Goal: Task Accomplishment & Management: Manage account settings

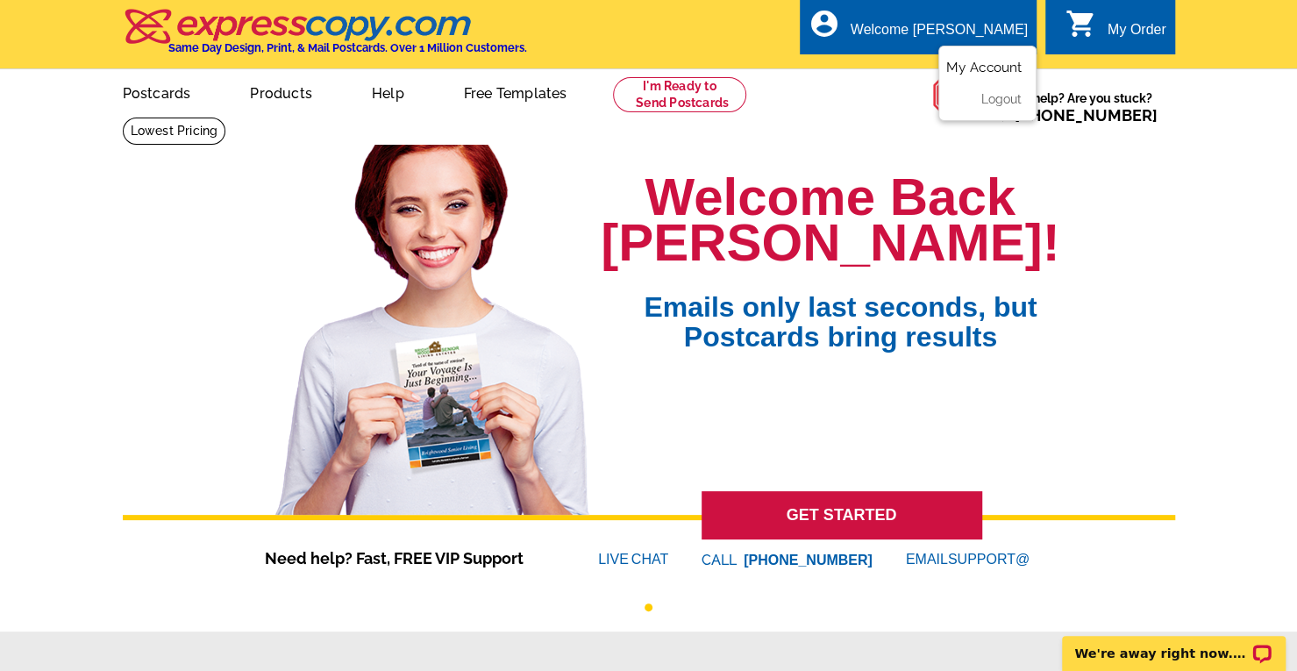
click at [987, 62] on link "My Account" at bounding box center [983, 68] width 75 height 16
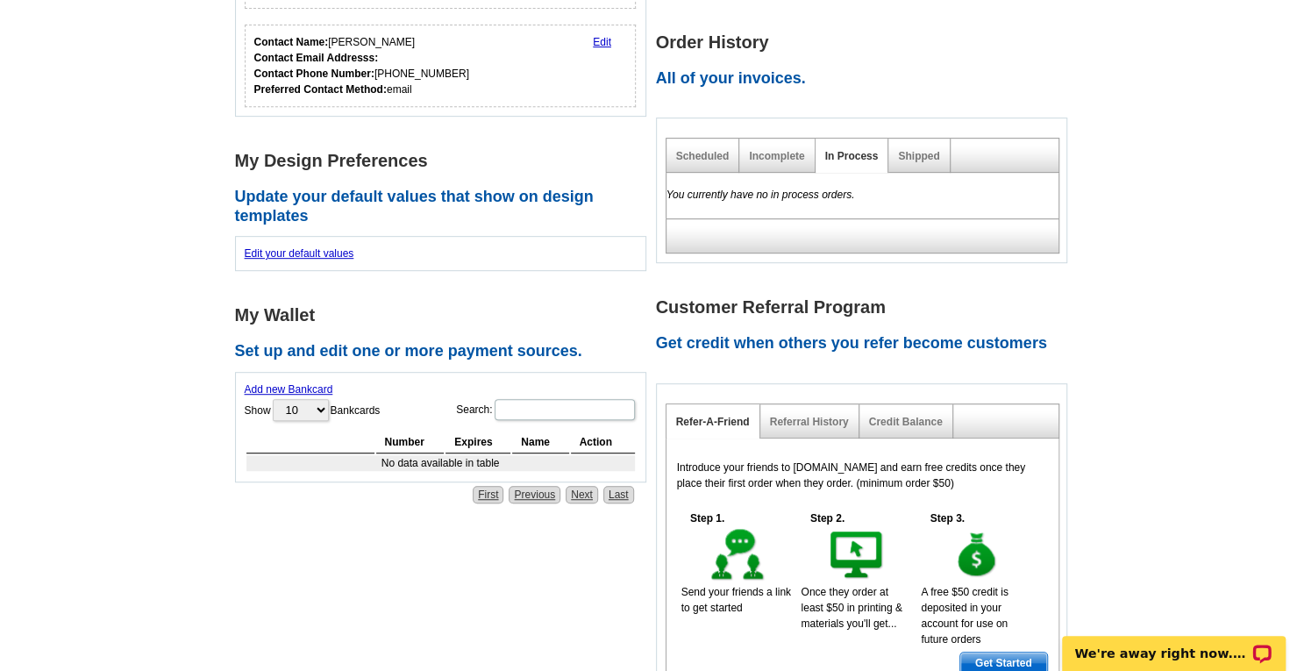
scroll to position [416, 0]
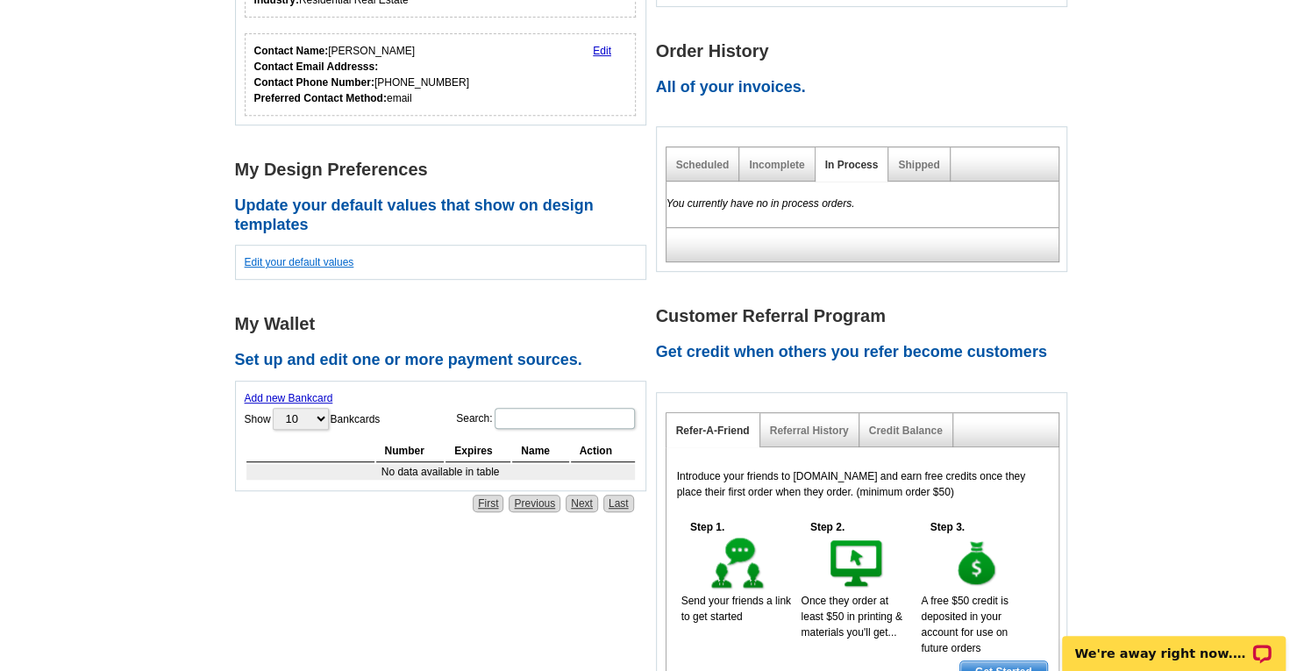
click at [330, 260] on link "Edit your default values" at bounding box center [300, 262] width 110 height 12
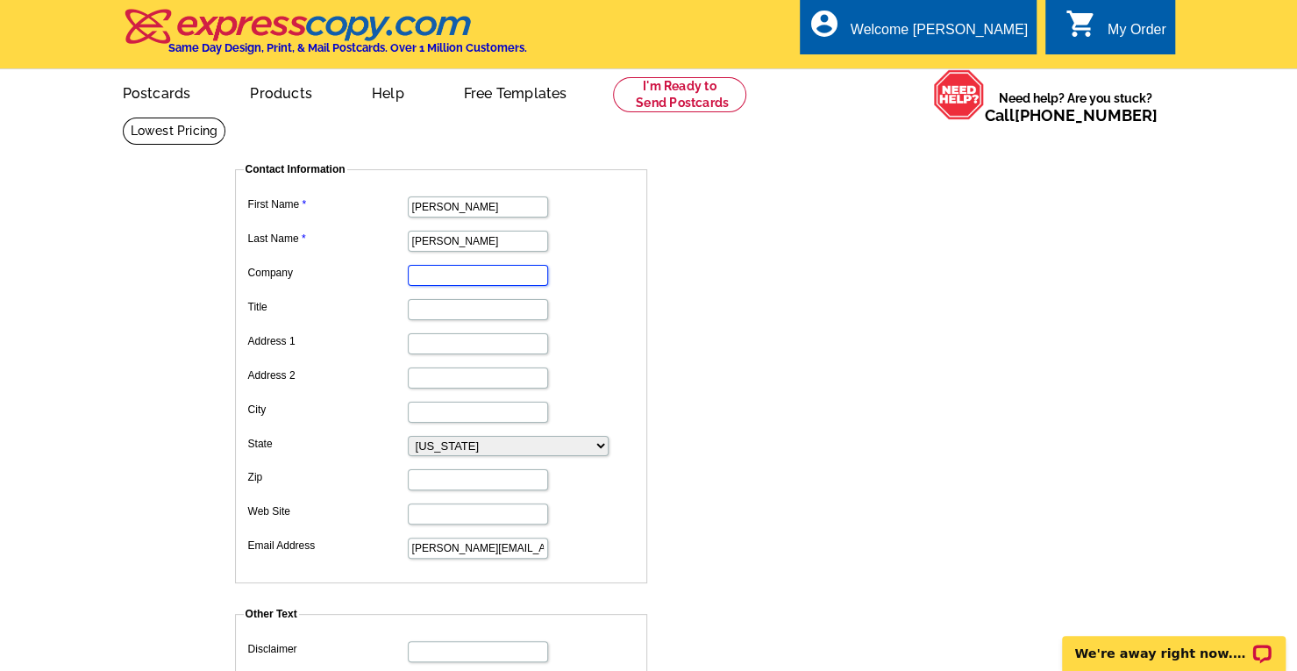
click at [428, 273] on input "Company" at bounding box center [478, 275] width 140 height 21
type input "Homepage Realty"
click at [413, 311] on input "Title" at bounding box center [478, 309] width 140 height 21
click at [410, 310] on input "REALTOR" at bounding box center [478, 309] width 140 height 21
click at [475, 309] on input "KY & IN REALTOR" at bounding box center [478, 309] width 140 height 21
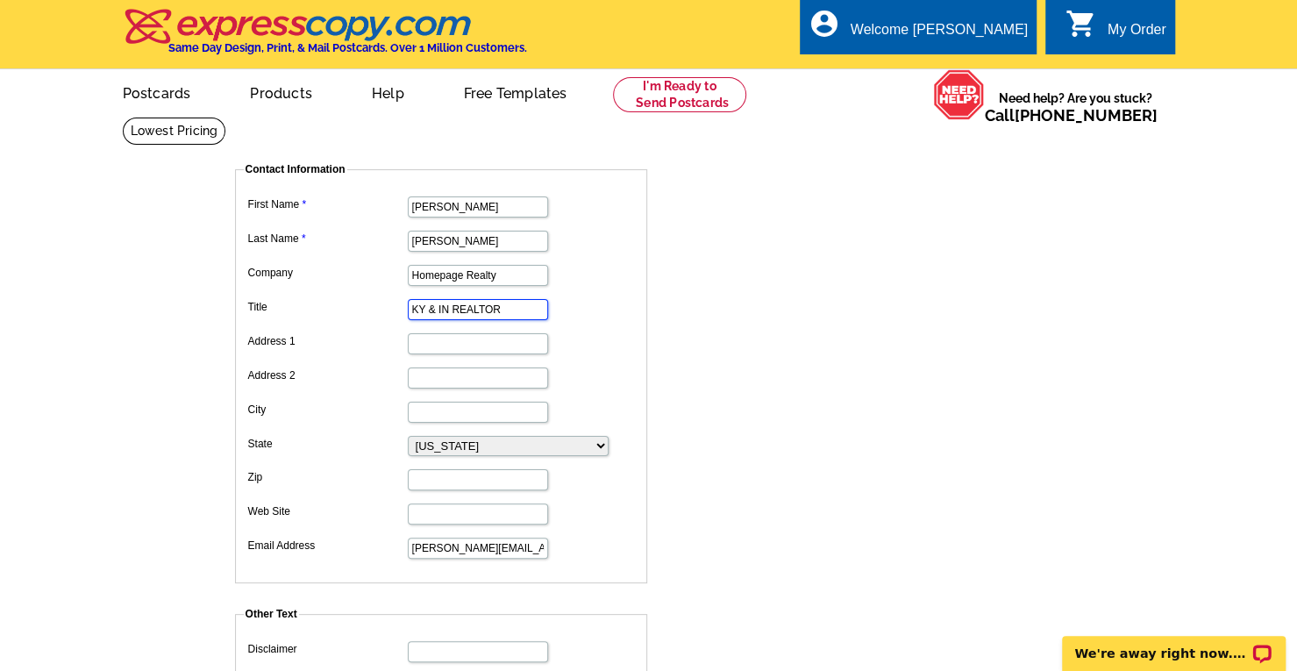
click at [475, 309] on input "KY & IN REALTOR" at bounding box center [478, 309] width 140 height 21
type input "KY & IN REAL ESTATE AGENT"
click at [452, 443] on select "Alabama Alaska Arizona Arkansas California Colorado Connecticut D.C. Delaware F…" at bounding box center [508, 446] width 201 height 20
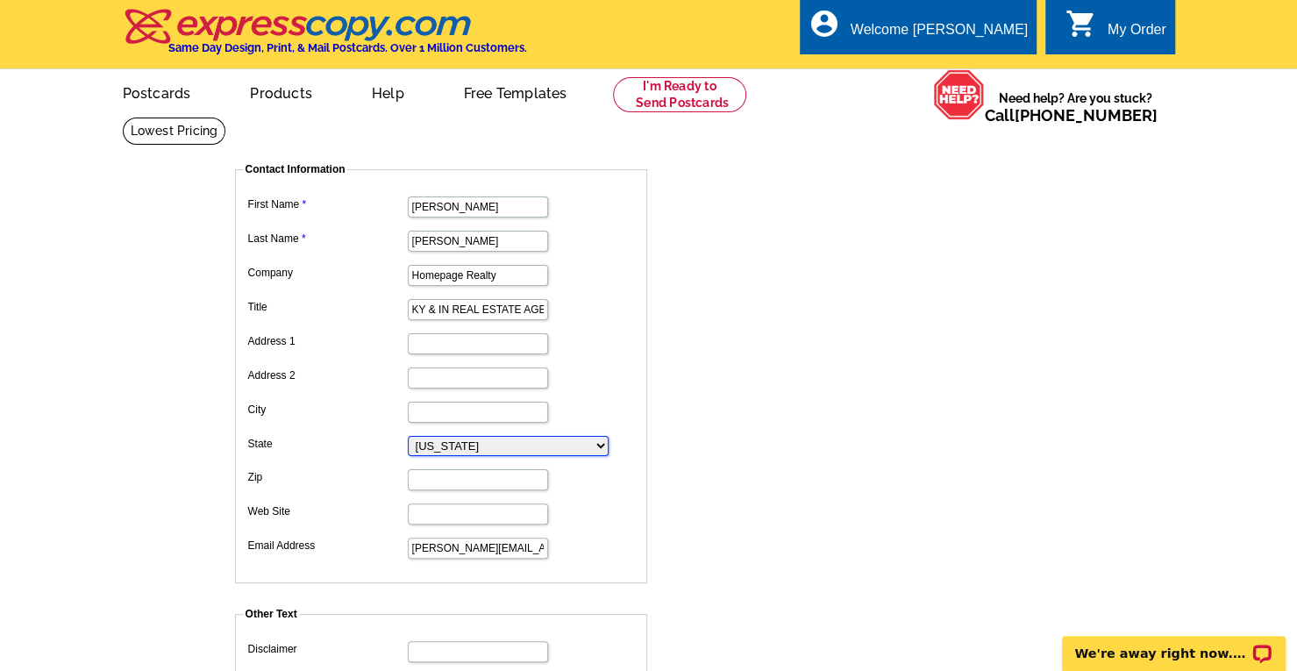
select select "17"
click at [408, 436] on select "Alabama Alaska Arizona Arkansas California Colorado Connecticut D.C. Delaware F…" at bounding box center [508, 446] width 201 height 20
click at [414, 512] on input "Web Site" at bounding box center [478, 513] width 140 height 21
click at [417, 338] on input "Address 1" at bounding box center [478, 343] width 140 height 21
type input "9"
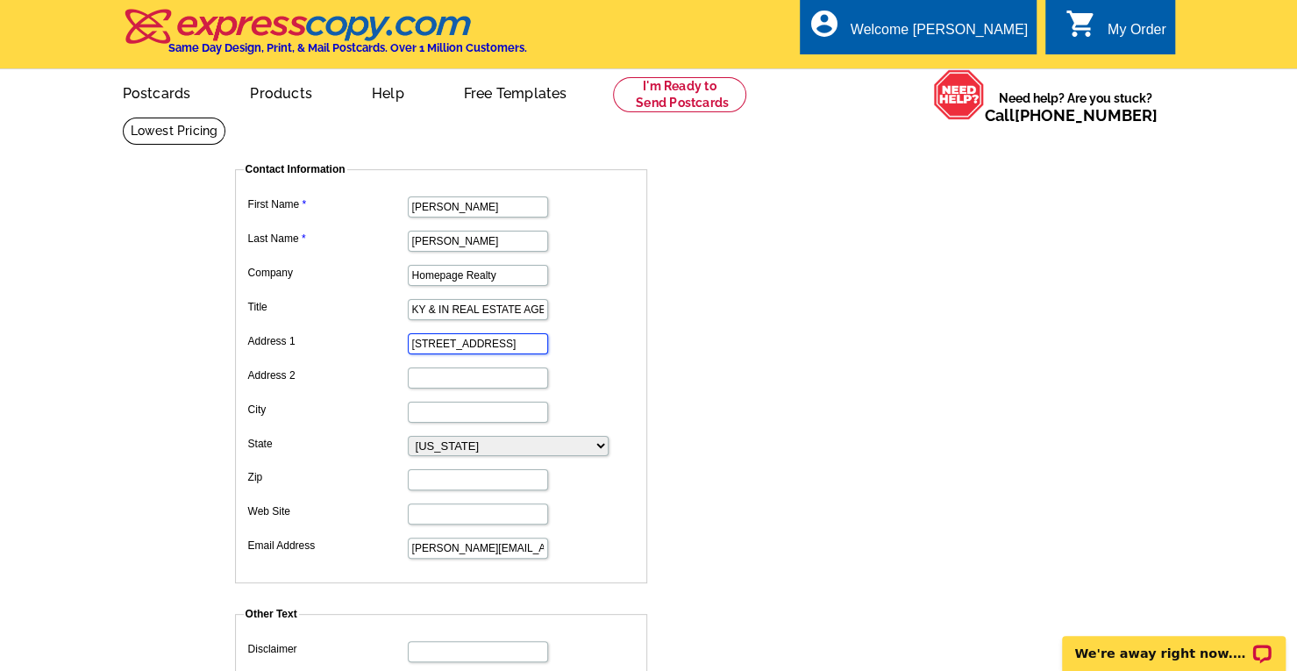
type input "8002 New Lagrange Rd"
click at [409, 411] on input "City" at bounding box center [478, 412] width 140 height 21
type input "[GEOGRAPHIC_DATA]"
click at [428, 471] on input "Zip" at bounding box center [478, 479] width 140 height 21
type input "40222"
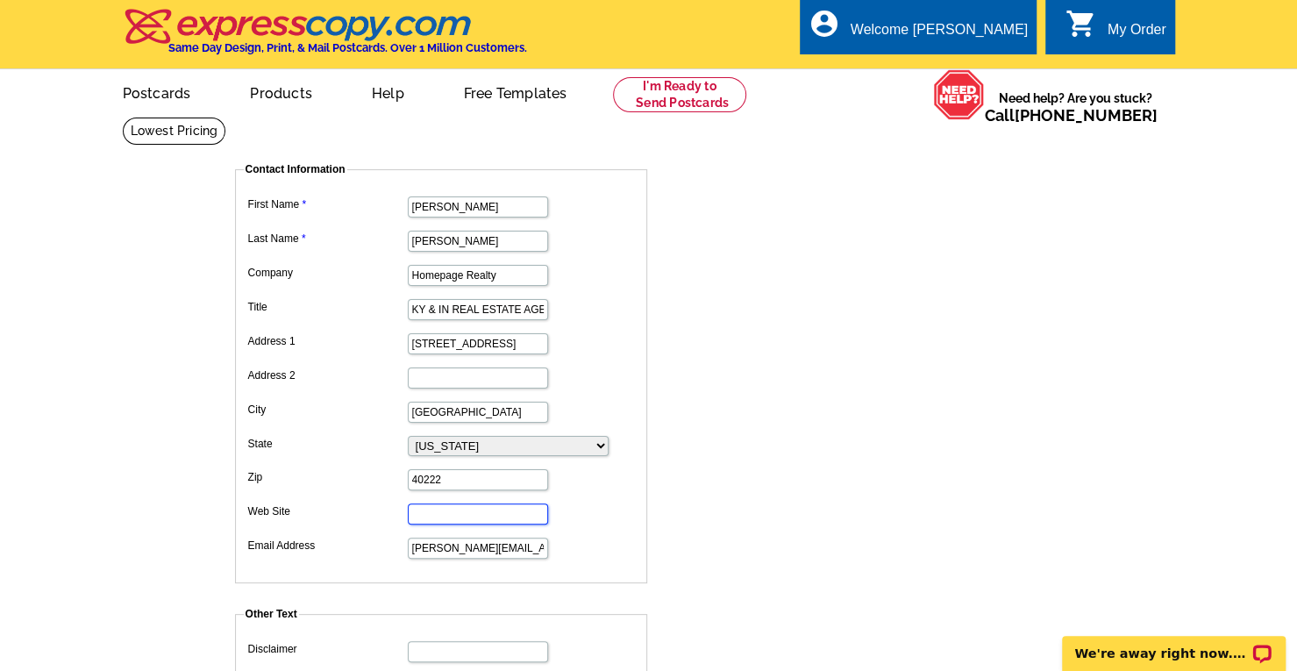
click at [438, 512] on input "Web Site" at bounding box center [478, 513] width 140 height 21
paste input "https://www.angietoninirogers.com/"
drag, startPoint x: 408, startPoint y: 509, endPoint x: 701, endPoint y: 533, distance: 293.8
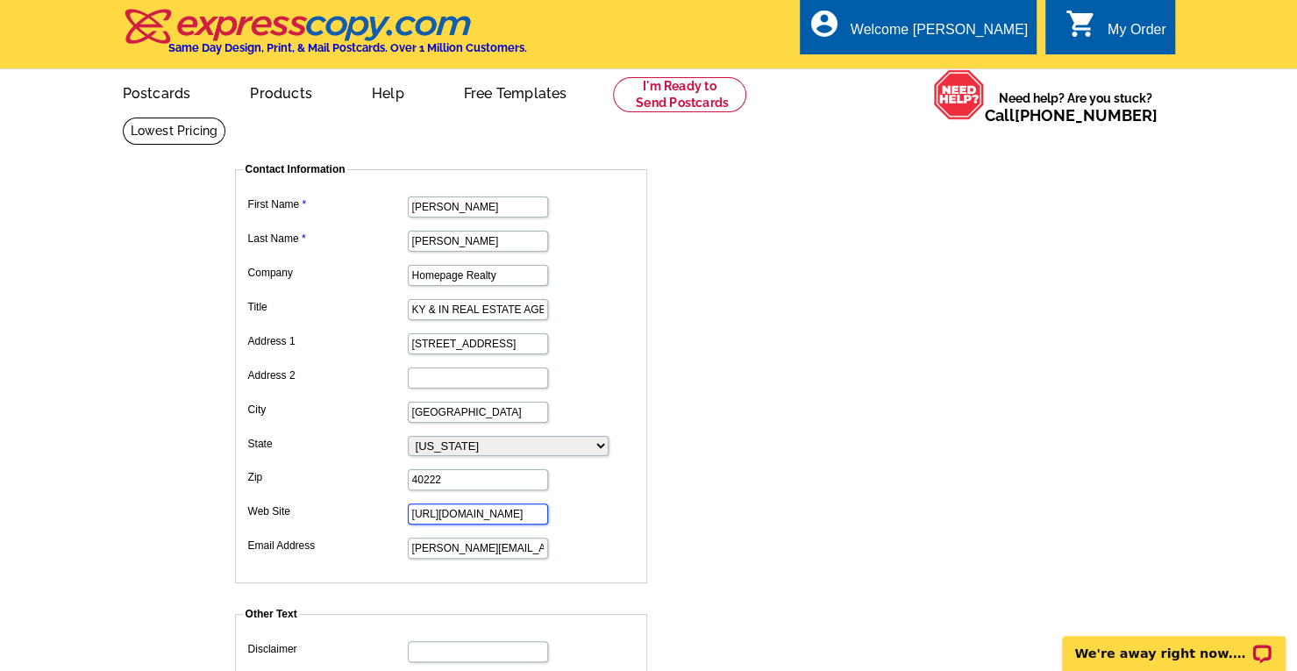
paste input "bit.ly/yourhousenursehomevalue"
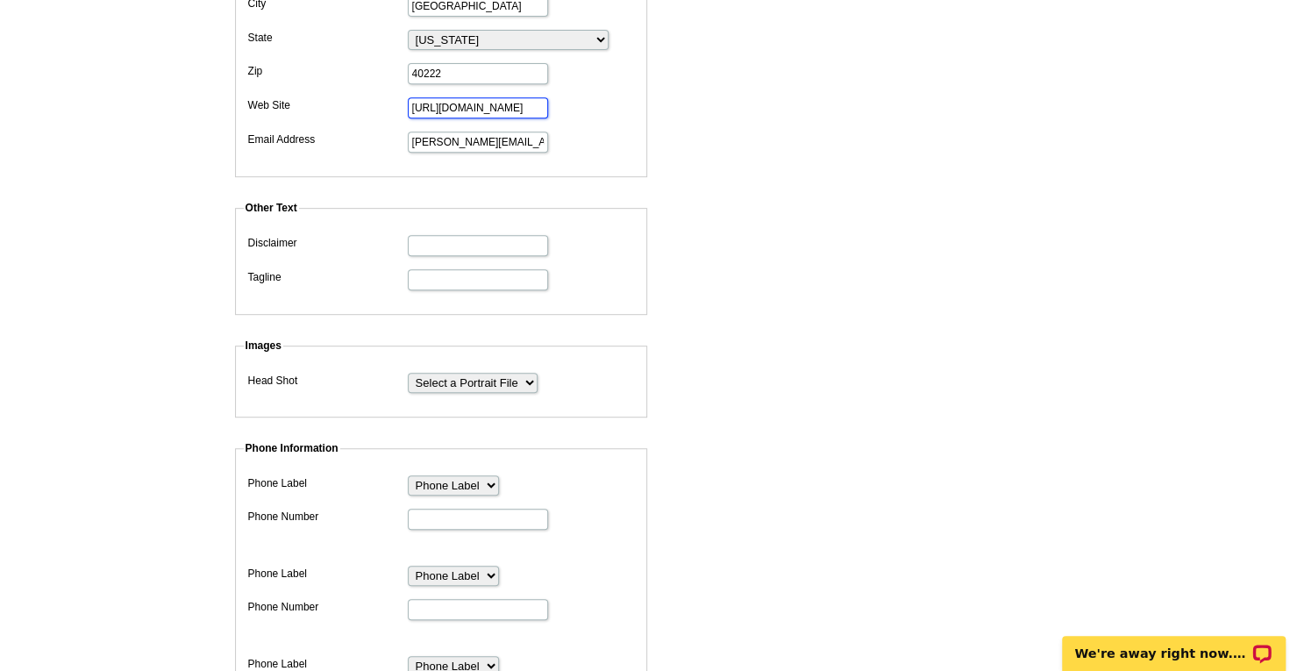
scroll to position [399, 0]
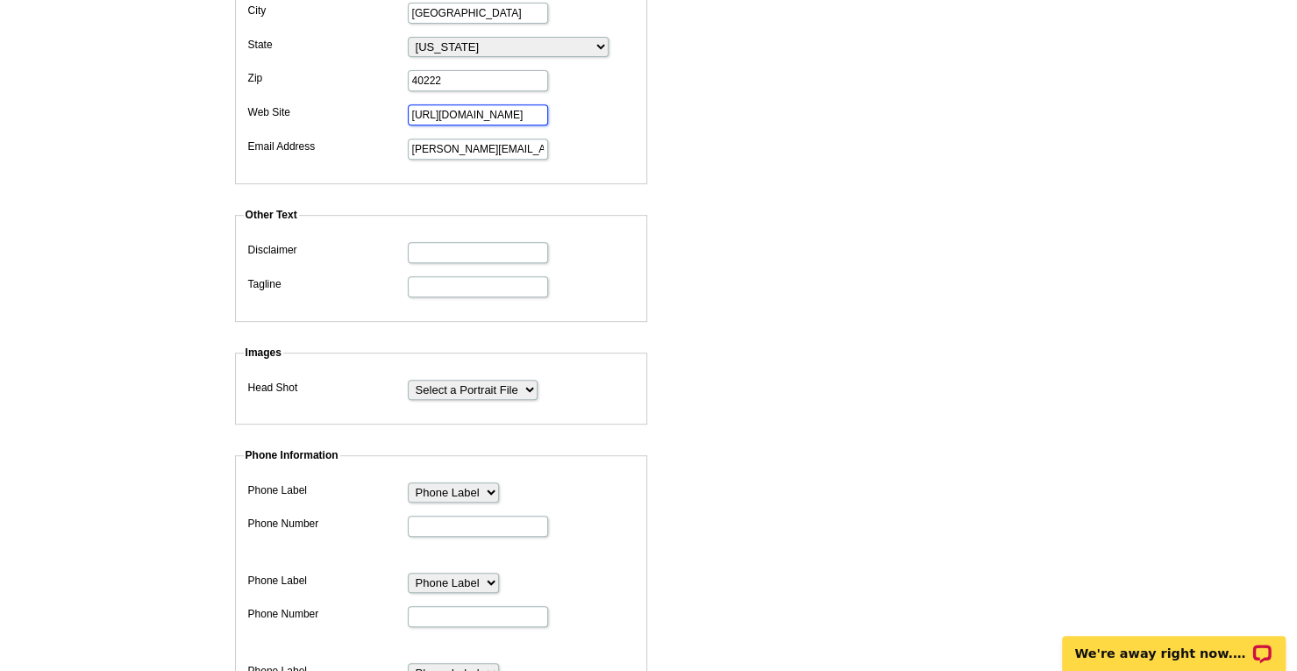
type input "https://bit.ly/yourhousenursehomevalue"
click at [463, 277] on input "Tagline" at bounding box center [478, 286] width 140 height 21
type input "Your Nurse in Realty"
click at [447, 243] on input "Disclaimer" at bounding box center [478, 252] width 140 height 21
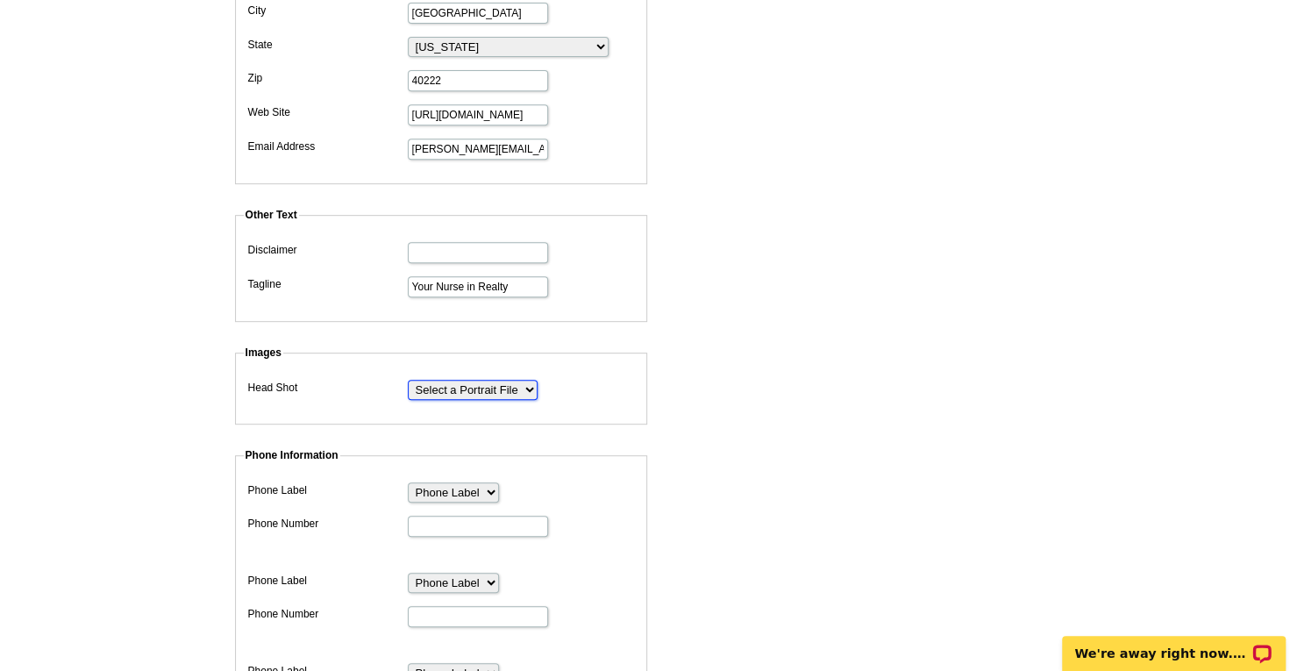
click at [463, 380] on select "Select a Portrait File" at bounding box center [473, 390] width 130 height 20
click at [408, 380] on select "Select a Portrait File" at bounding box center [473, 390] width 130 height 20
click at [451, 381] on select "Select a Portrait File" at bounding box center [473, 390] width 130 height 20
click at [447, 523] on input "Phone Number" at bounding box center [478, 526] width 140 height 21
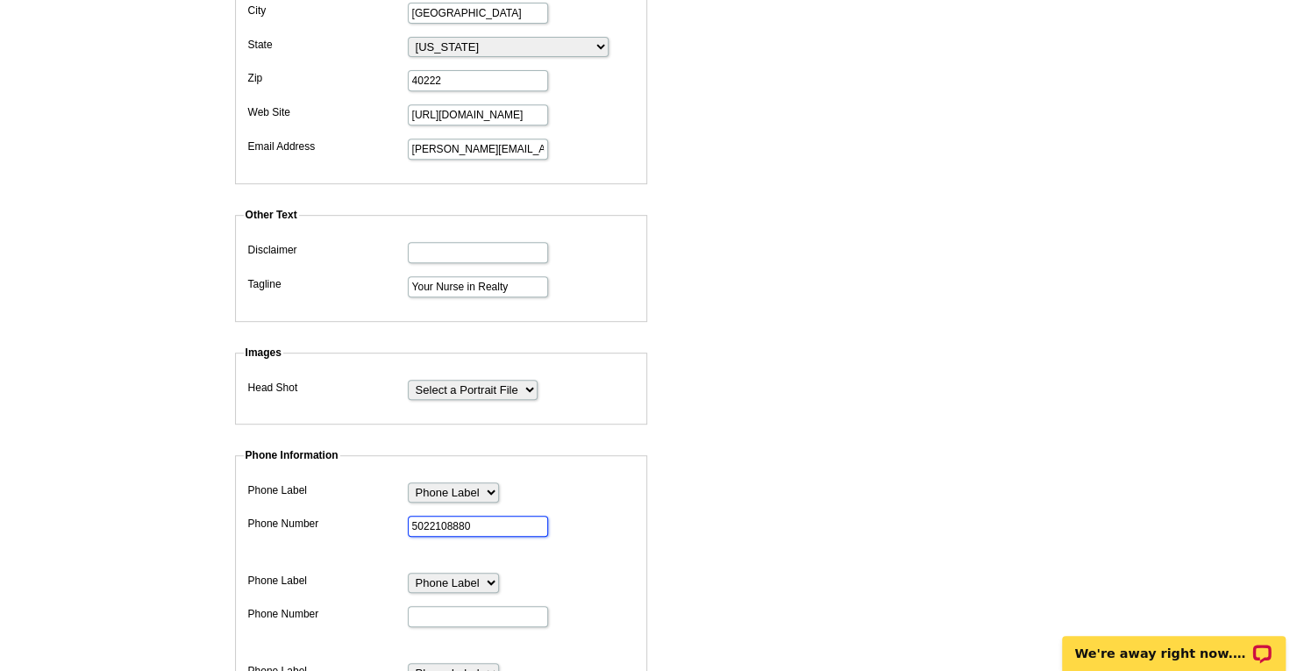
type input "5022108880"
click at [433, 606] on input "Phone Number" at bounding box center [478, 616] width 140 height 21
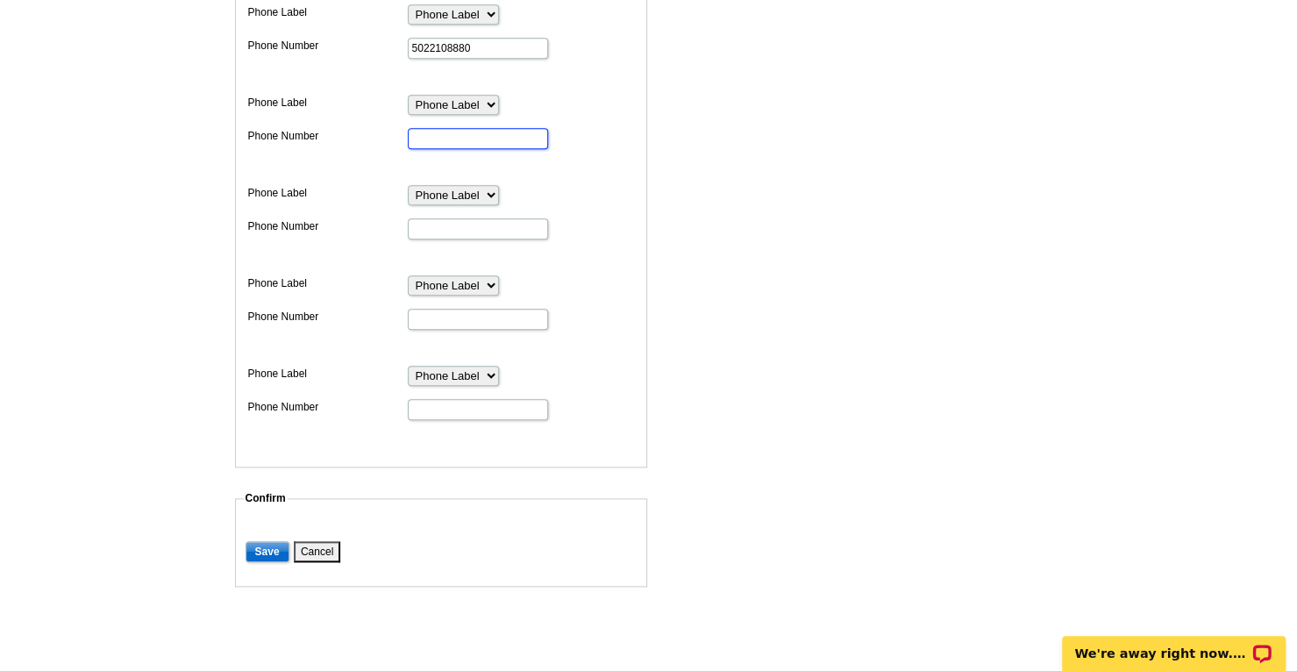
scroll to position [905, 0]
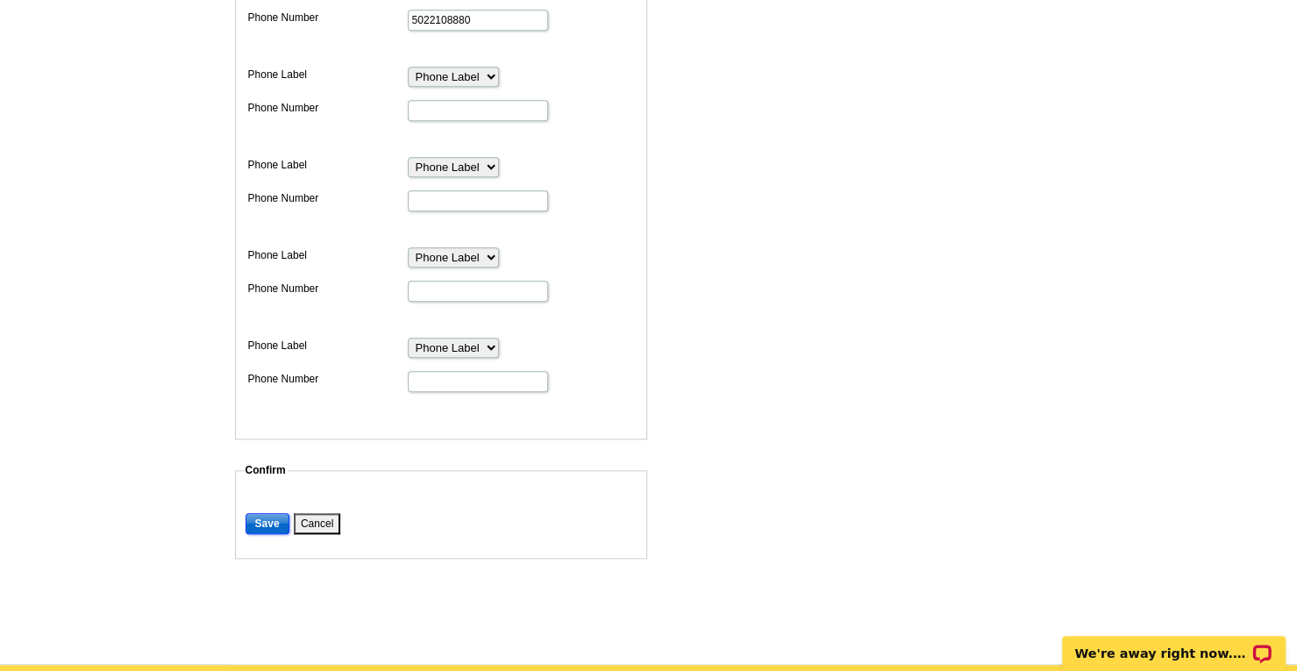
click at [280, 513] on input "Save" at bounding box center [268, 523] width 44 height 21
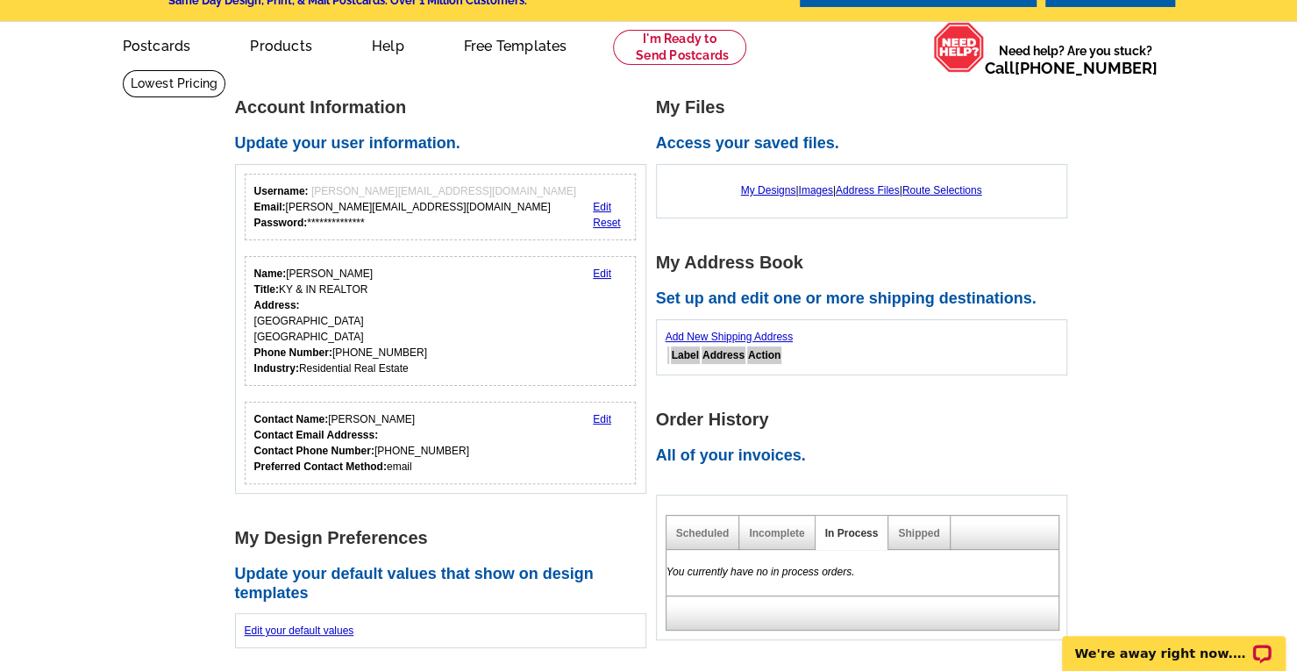
scroll to position [49, 0]
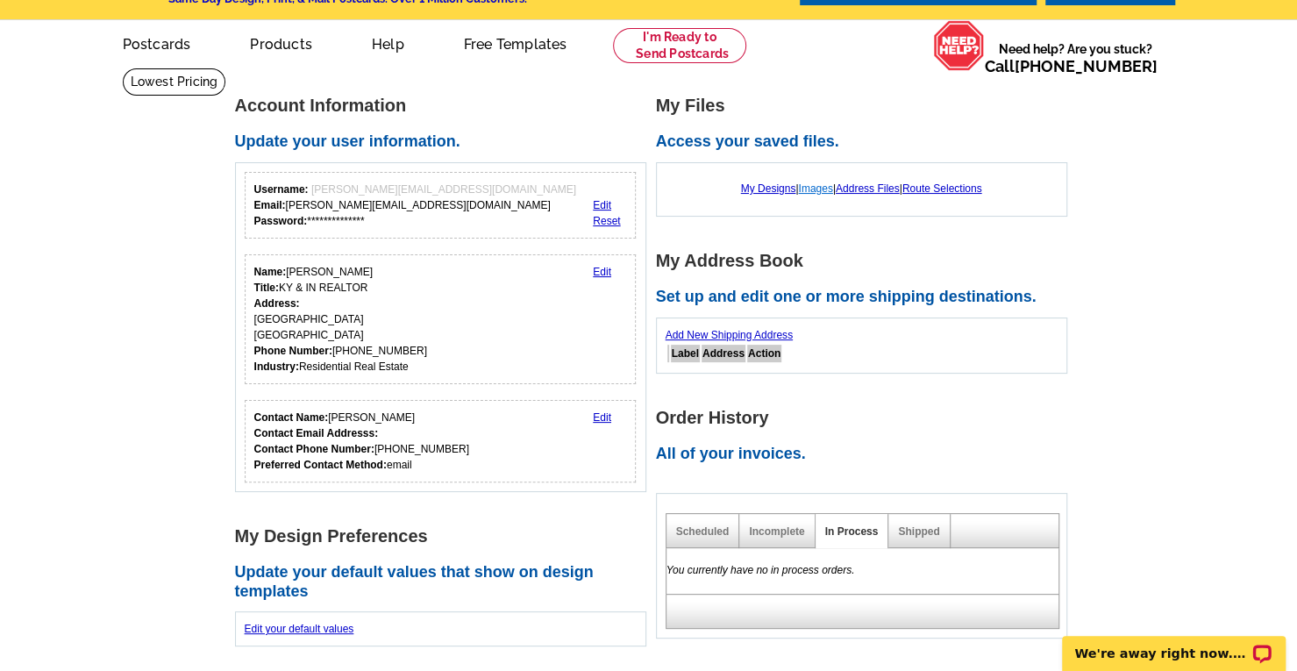
click at [810, 189] on link "Images" at bounding box center [815, 188] width 34 height 12
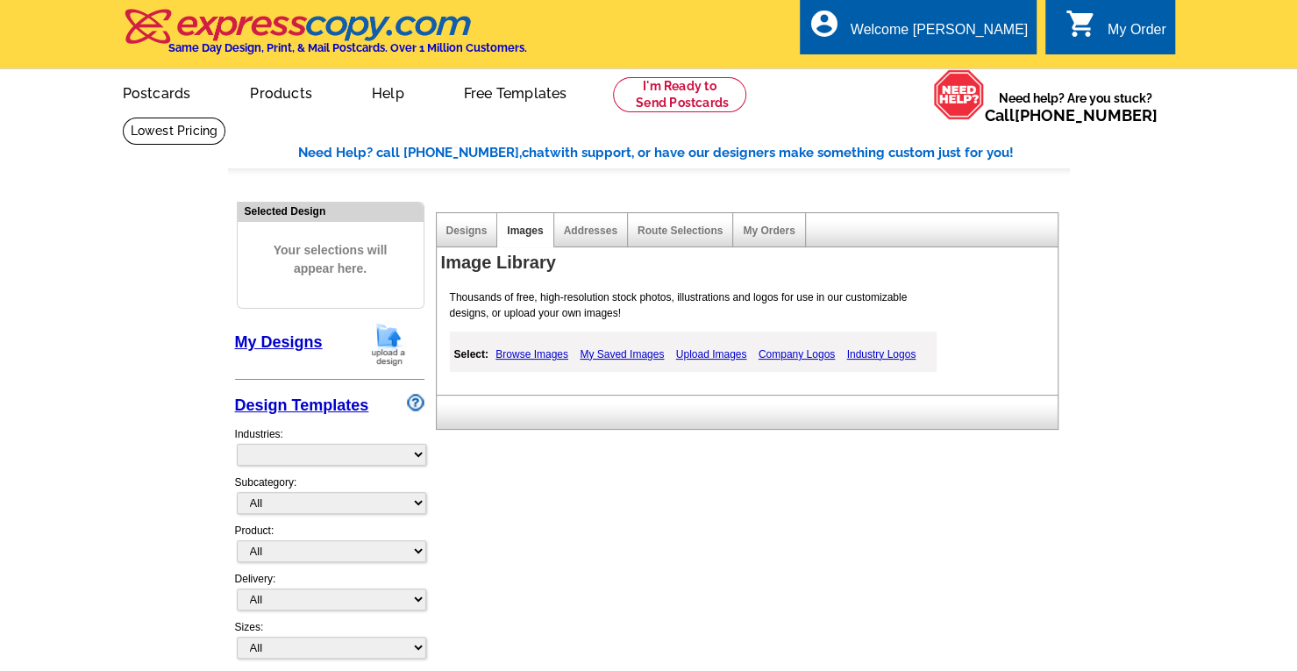
select select "785"
click at [710, 348] on link "Upload Images" at bounding box center [712, 354] width 80 height 21
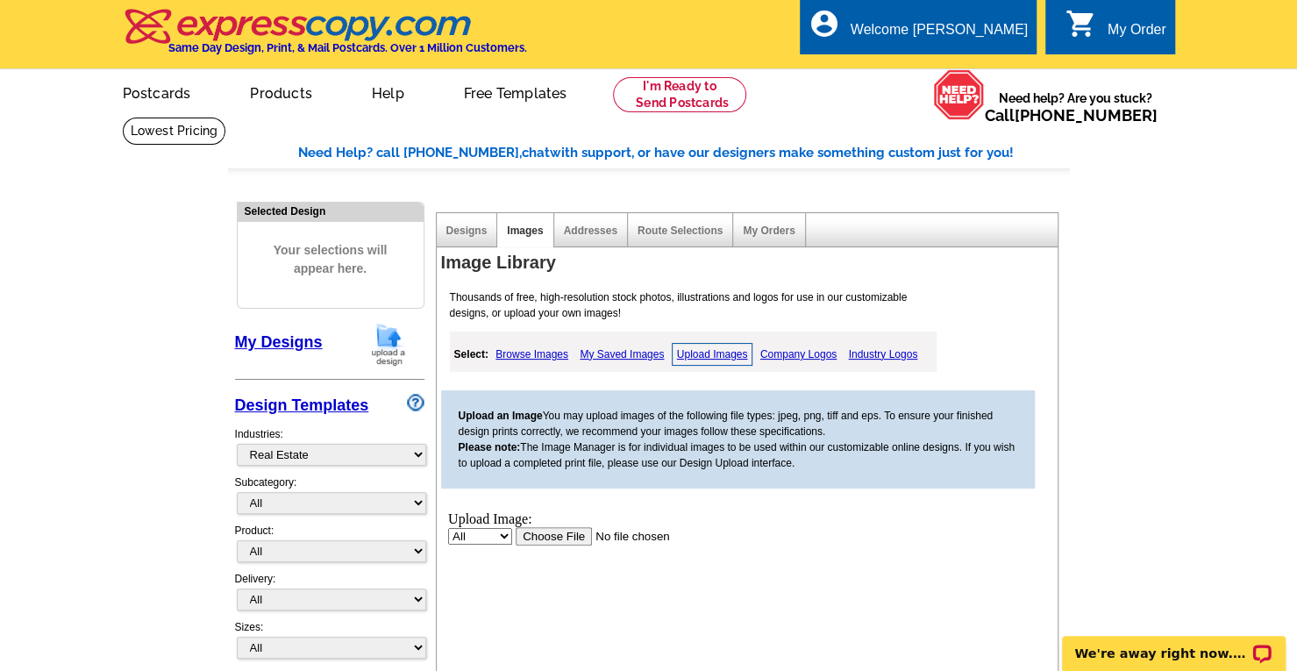
click at [536, 533] on input "file" at bounding box center [626, 535] width 222 height 18
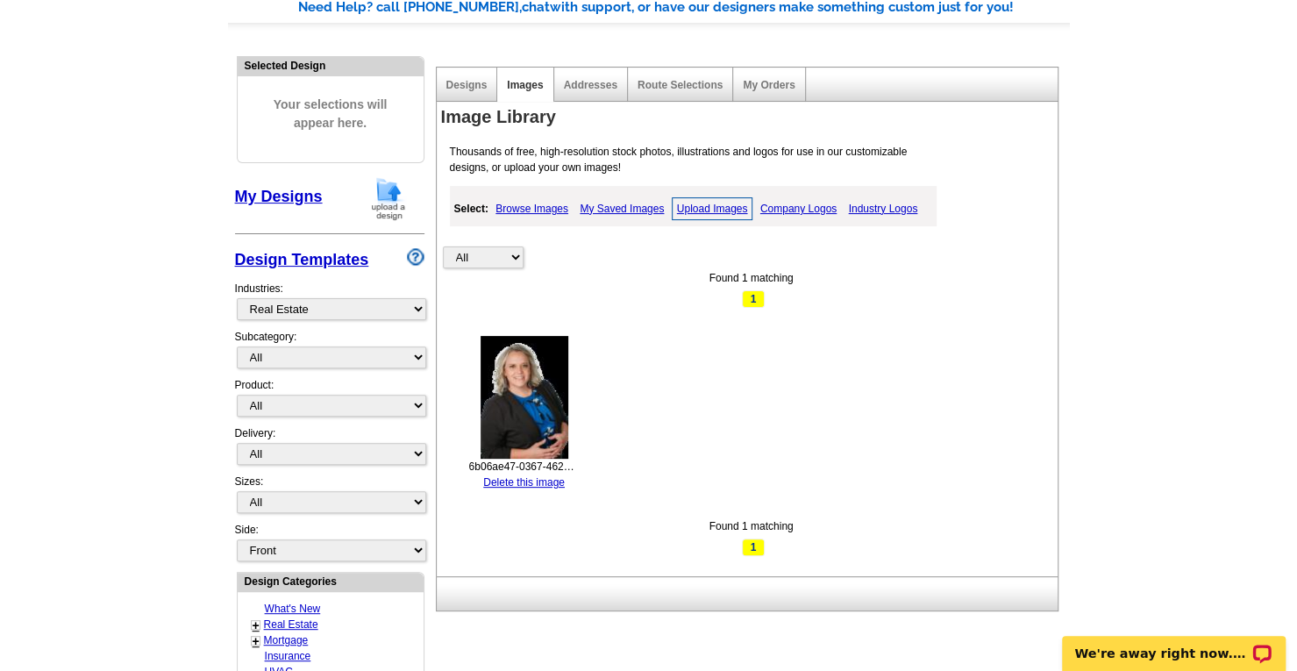
scroll to position [139, 0]
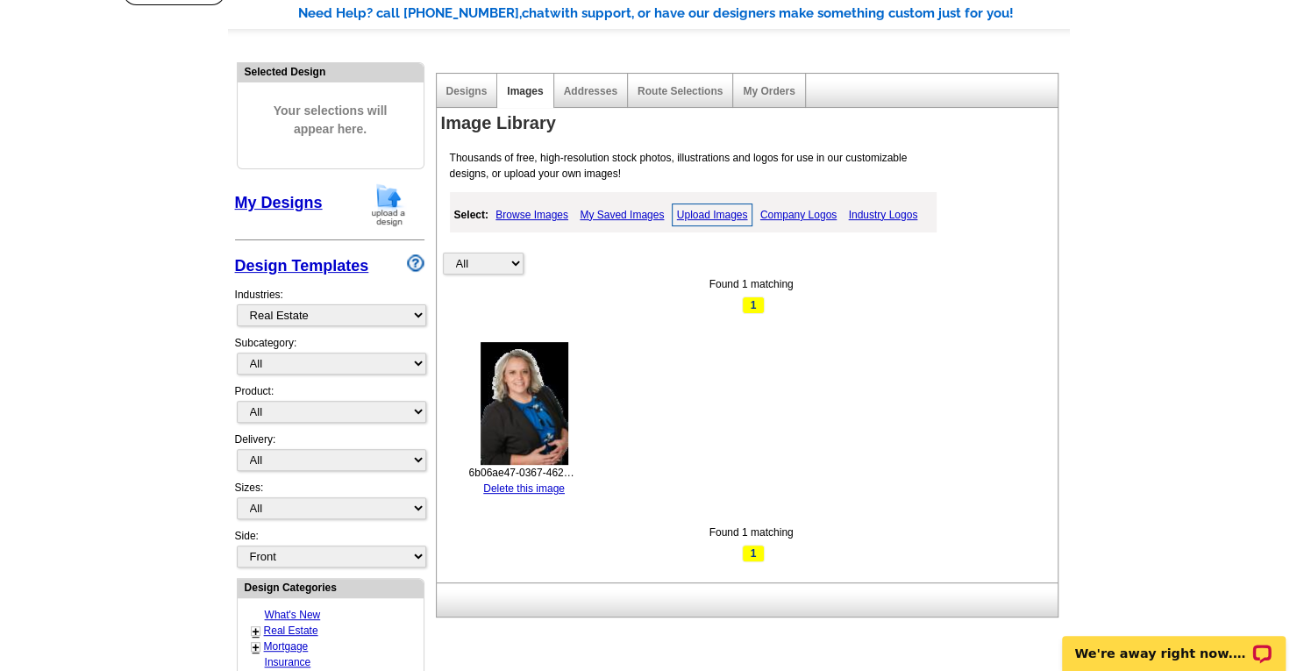
click at [703, 213] on link "Upload Images" at bounding box center [713, 214] width 82 height 23
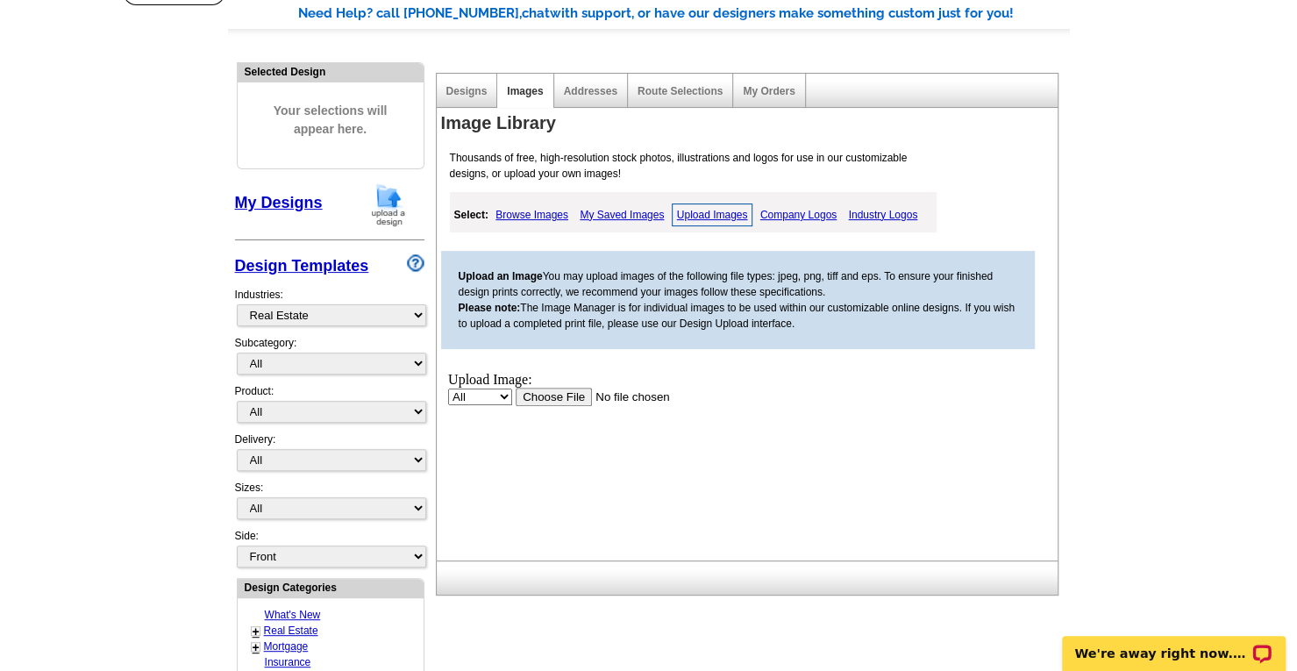
scroll to position [0, 0]
click at [554, 399] on input "file" at bounding box center [626, 396] width 222 height 18
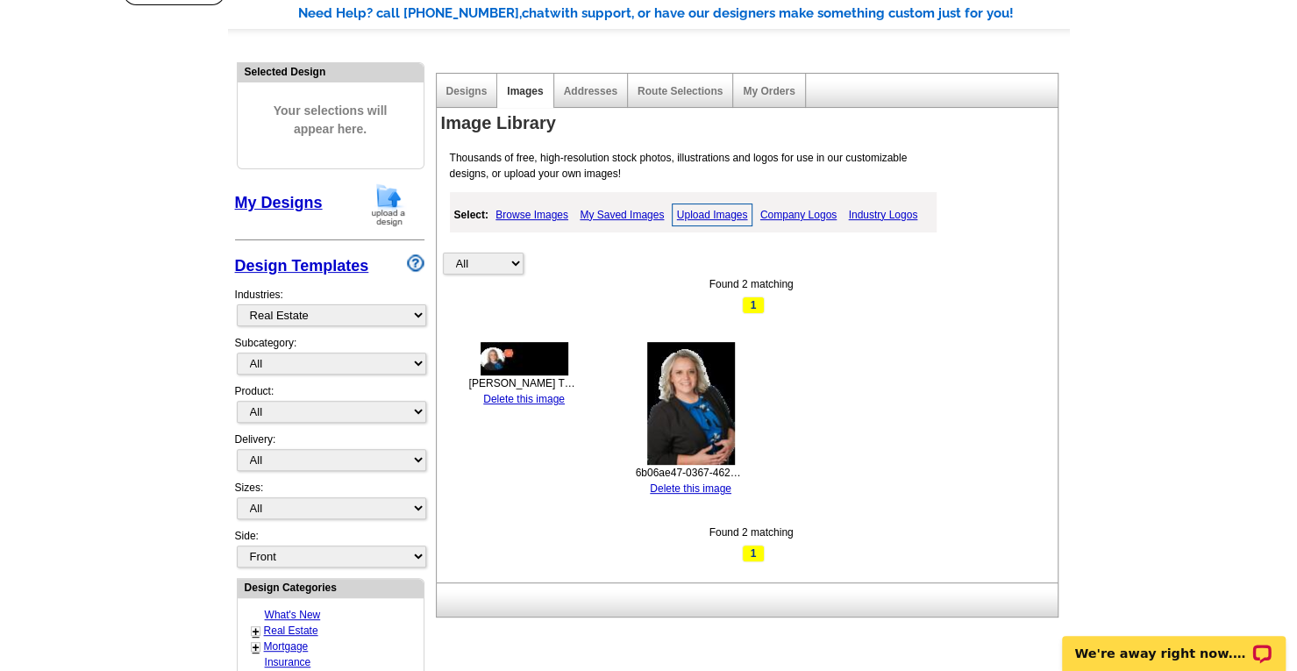
click at [677, 490] on link "Delete this image" at bounding box center [691, 488] width 82 height 12
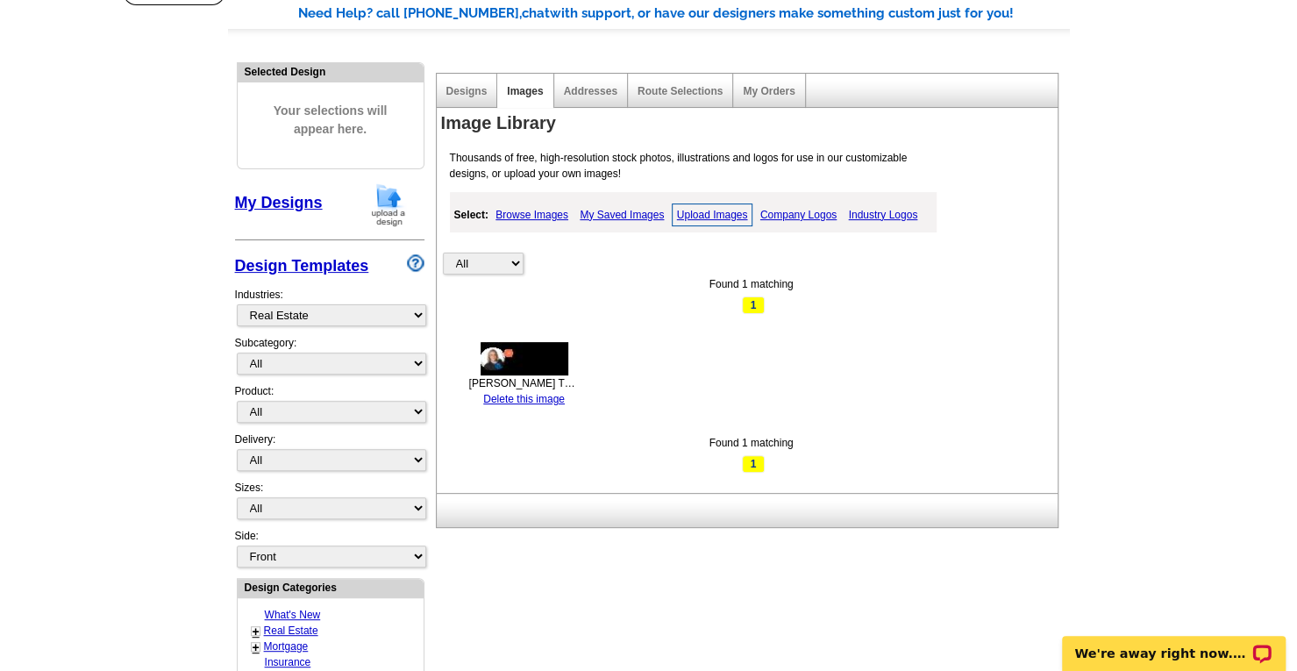
click at [527, 401] on link "Delete this image" at bounding box center [524, 399] width 82 height 12
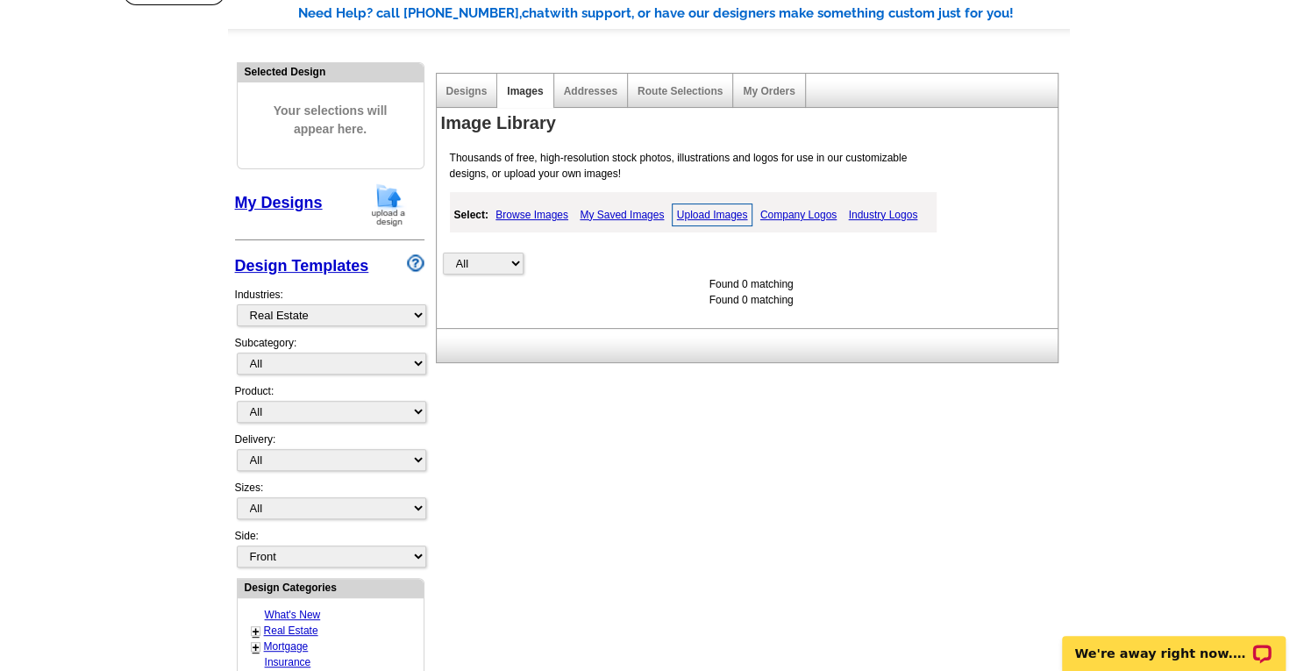
click at [786, 210] on link "Company Logos" at bounding box center [798, 214] width 85 height 21
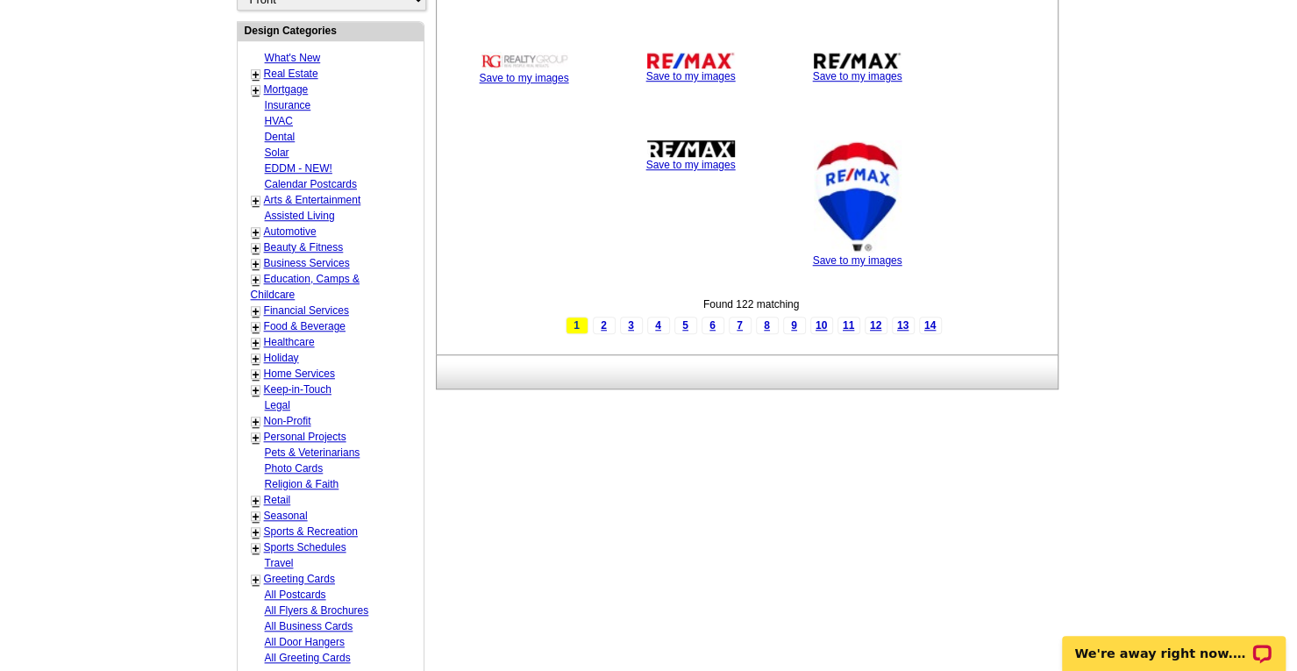
scroll to position [209, 0]
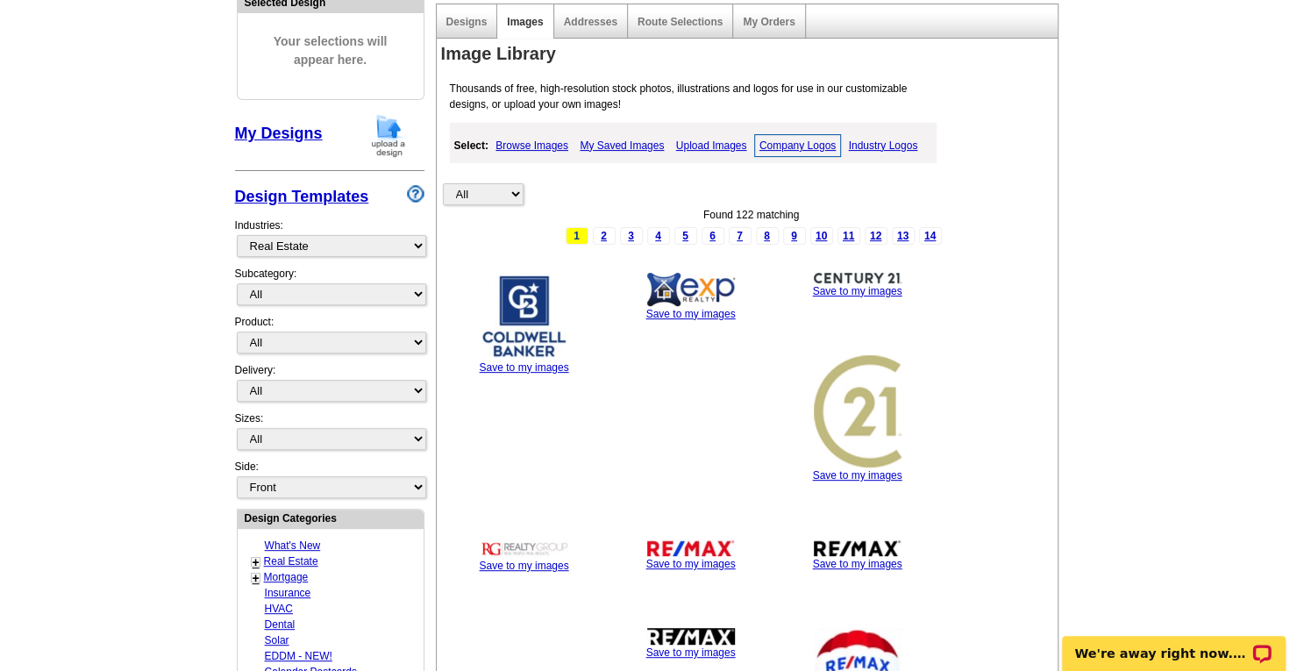
click at [704, 148] on link "Upload Images" at bounding box center [712, 145] width 80 height 21
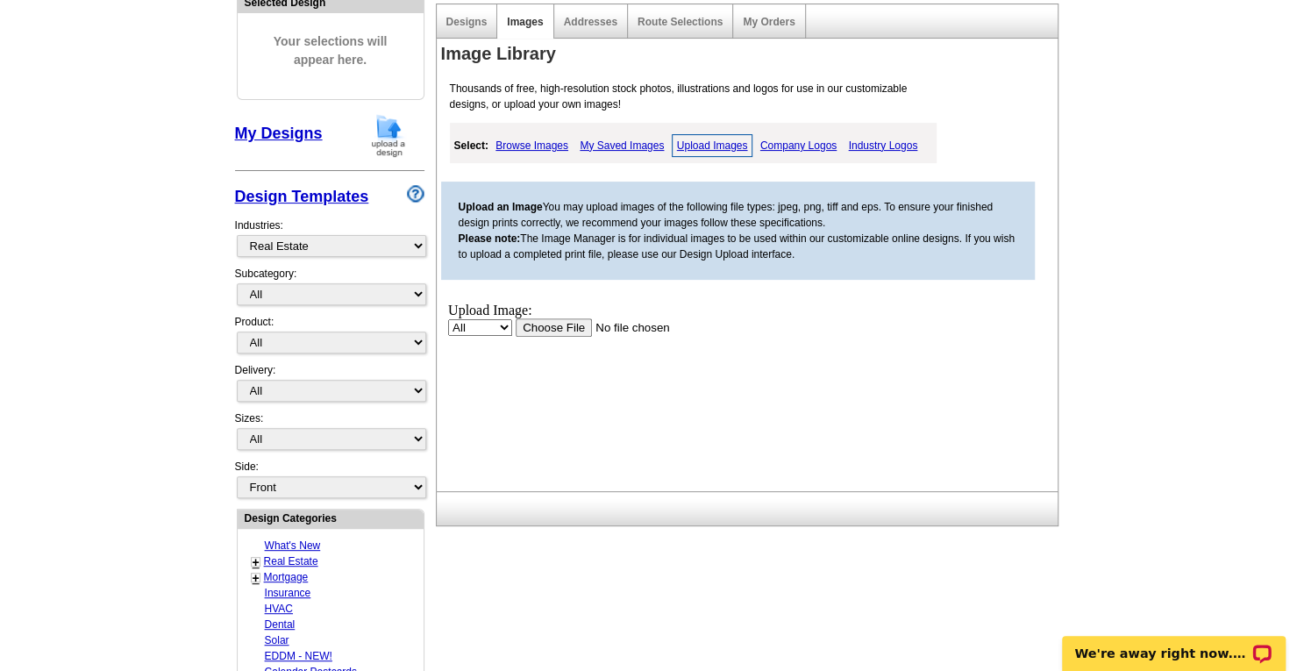
scroll to position [0, 0]
click at [554, 328] on input "file" at bounding box center [626, 326] width 222 height 18
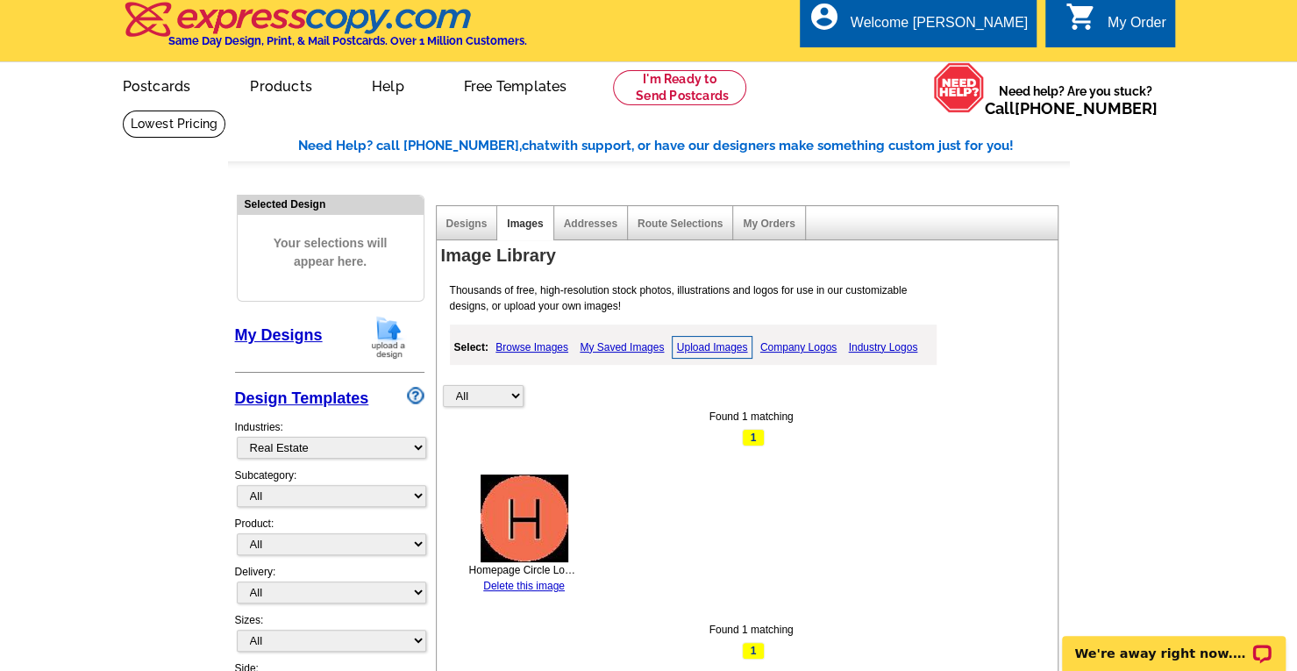
scroll to position [9, 0]
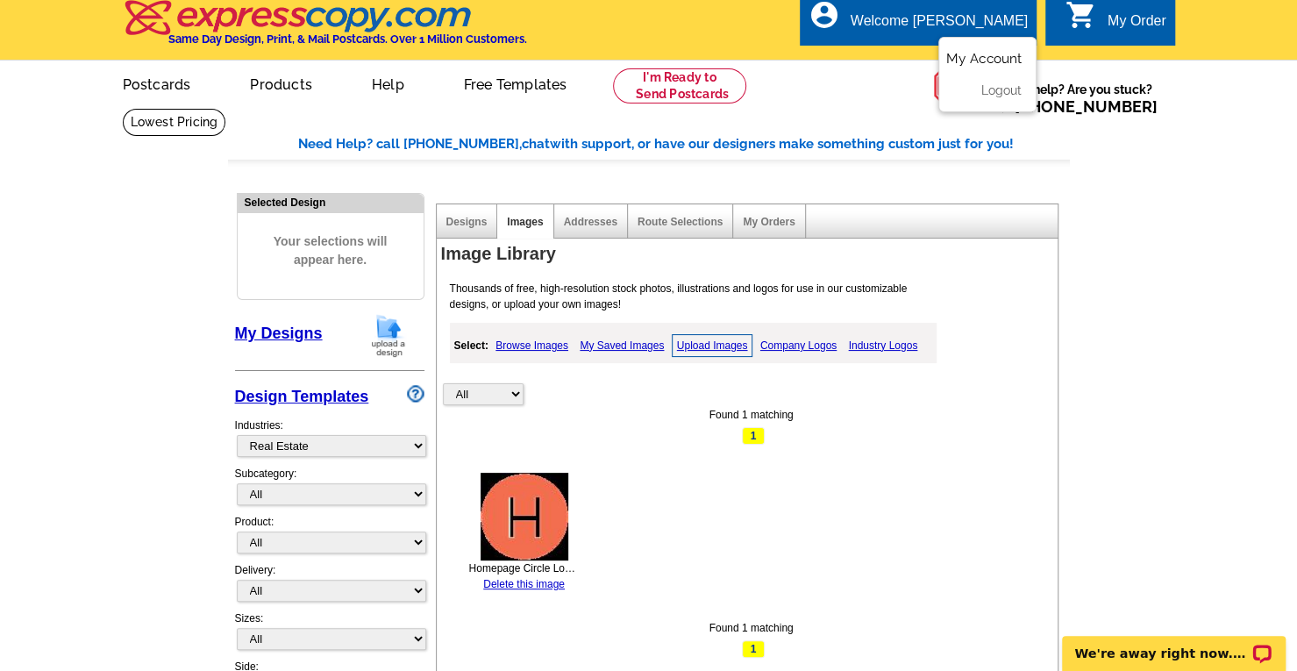
click at [966, 56] on link "My Account" at bounding box center [983, 59] width 75 height 16
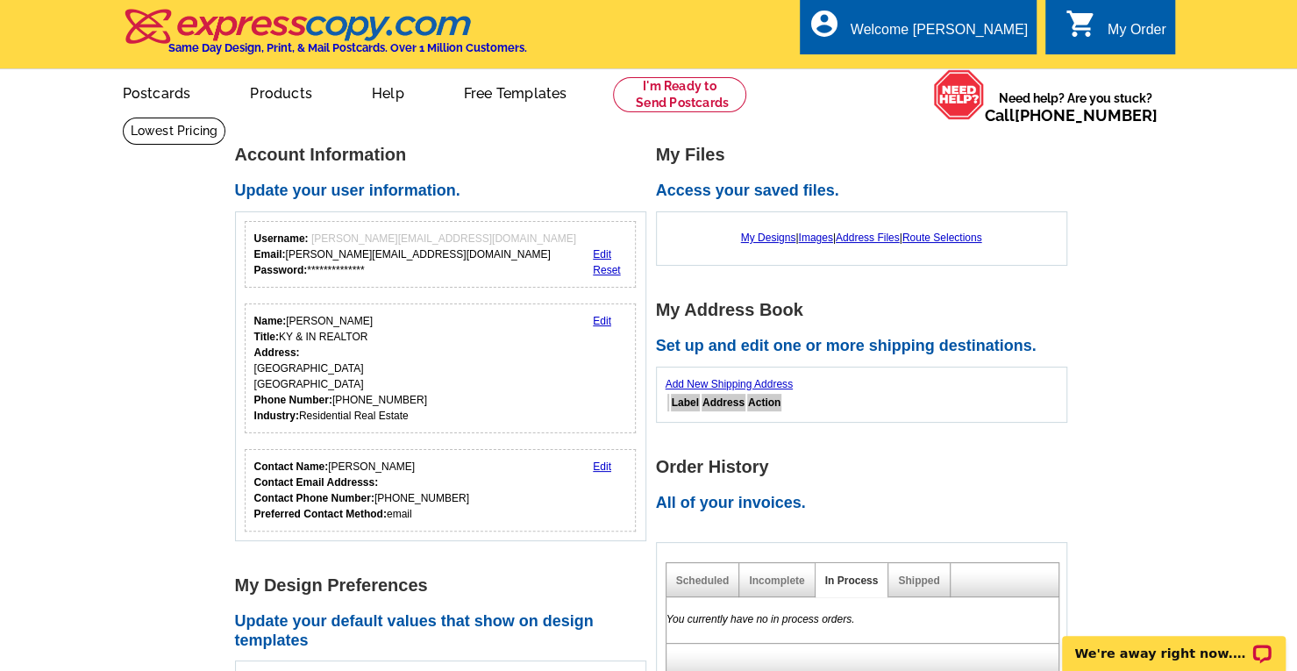
click at [605, 321] on link "Edit" at bounding box center [602, 321] width 18 height 12
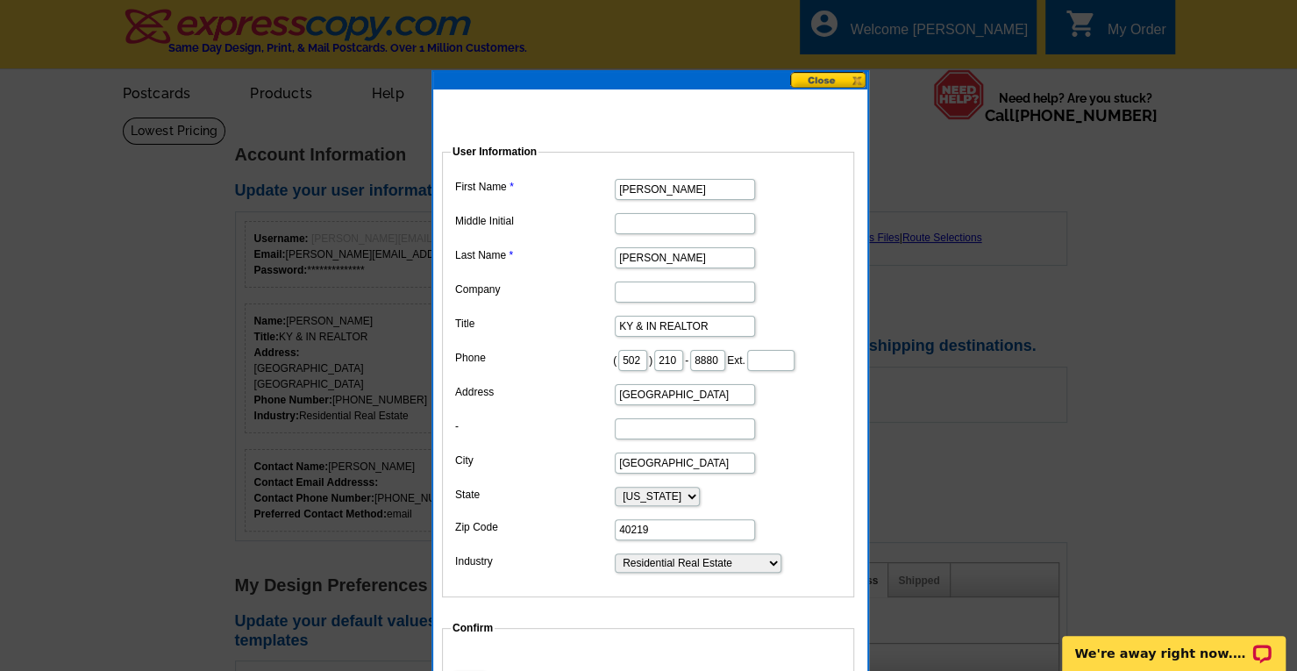
drag, startPoint x: 701, startPoint y: 414, endPoint x: 545, endPoint y: 413, distance: 156.1
click at [545, 413] on dl "First Name [PERSON_NAME] Middle Initial Last Name [PERSON_NAME] Company Title K…" at bounding box center [648, 374] width 395 height 400
type input "[STREET_ADDRESS]"
click at [659, 540] on input "40219" at bounding box center [685, 529] width 140 height 21
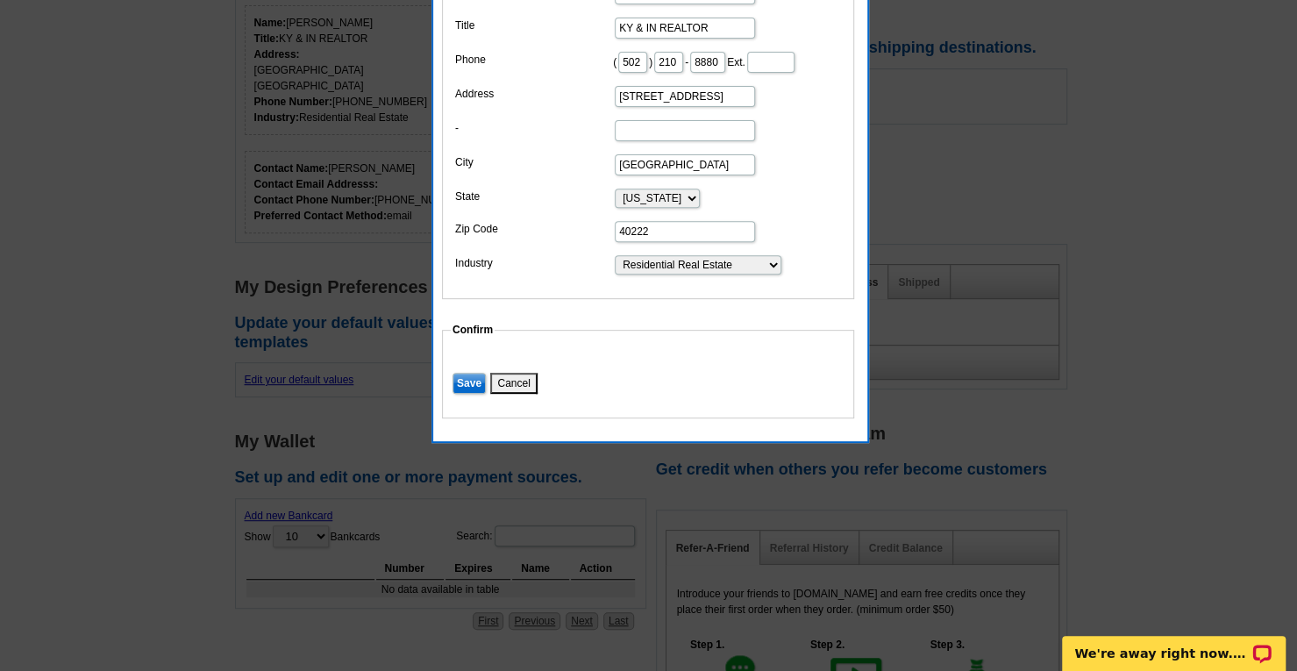
scroll to position [300, 0]
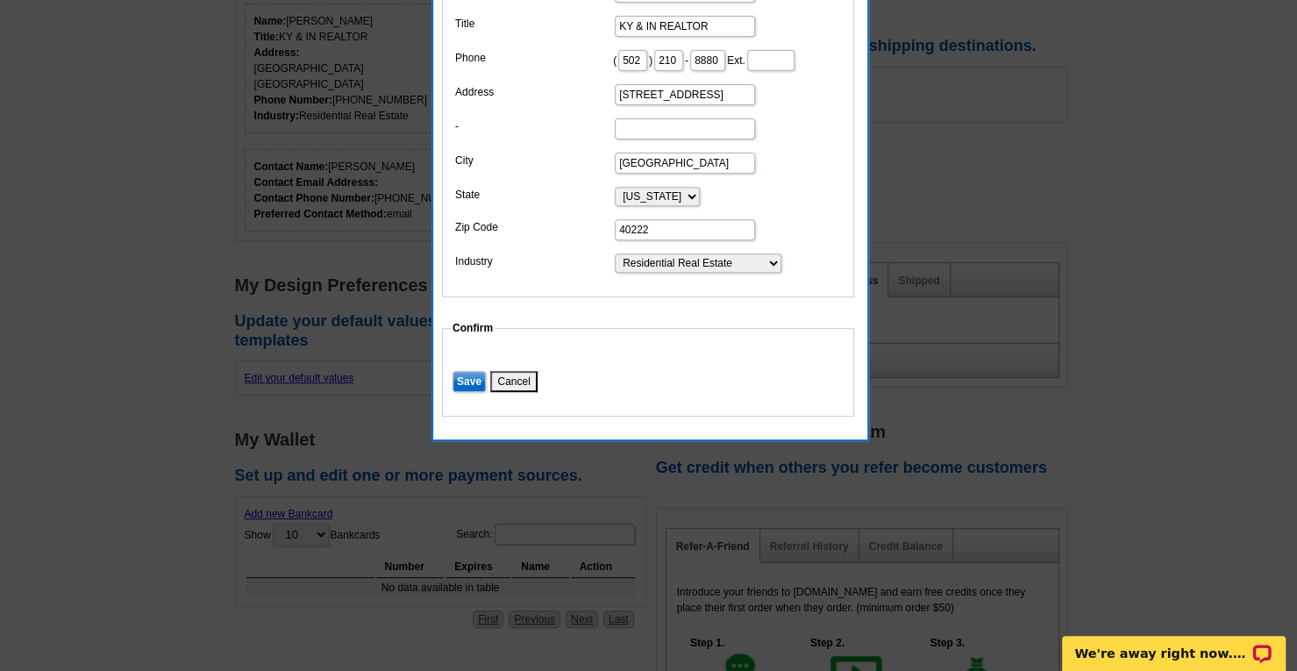
type input "40222"
click at [468, 392] on input "Save" at bounding box center [468, 381] width 33 height 21
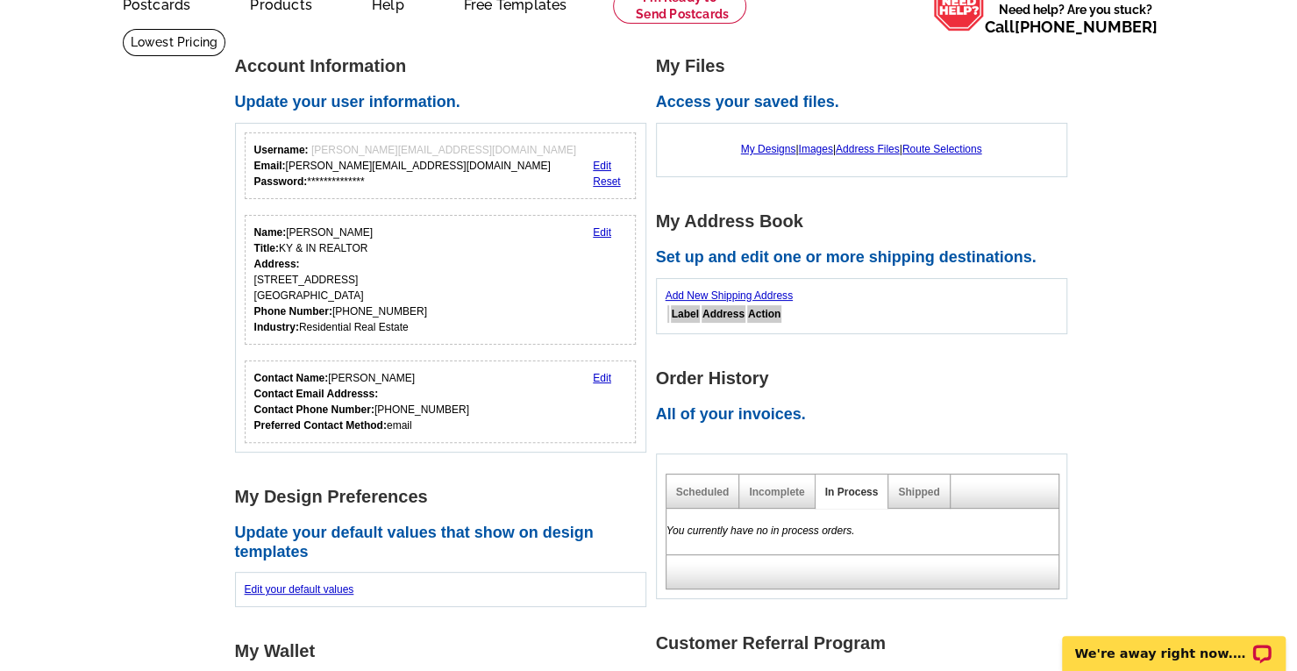
scroll to position [88, 0]
click at [605, 375] on link "Edit" at bounding box center [602, 379] width 18 height 12
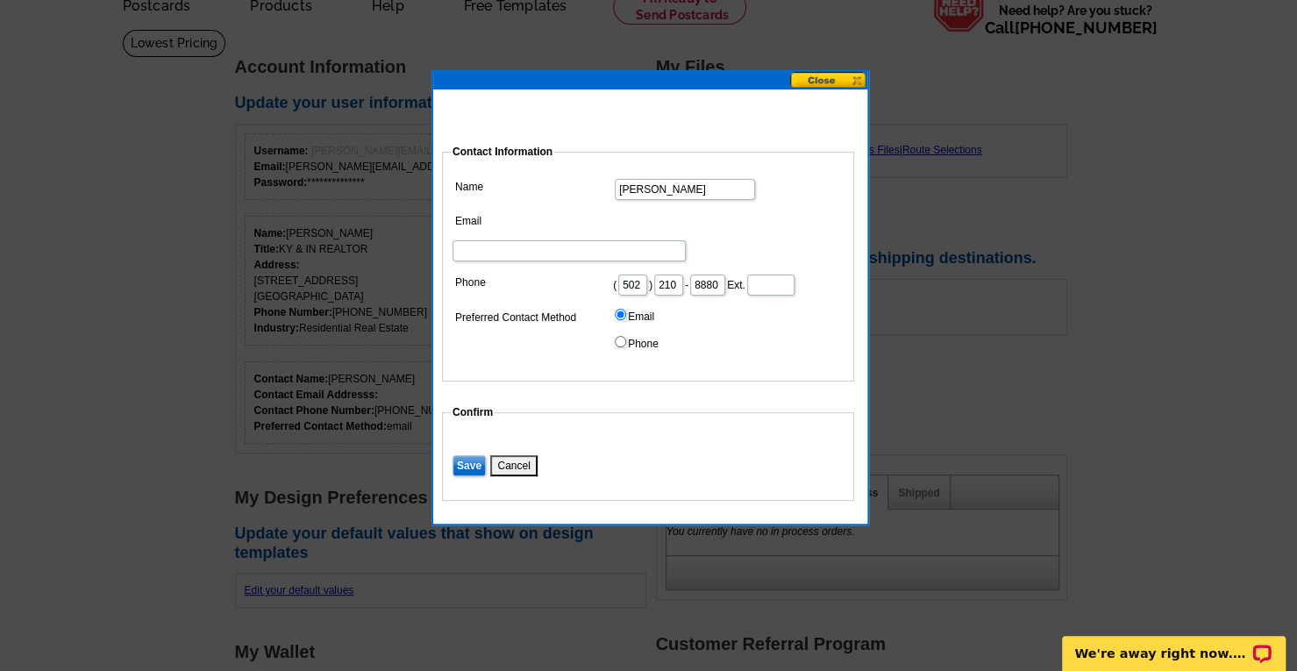
click at [665, 240] on input "Email" at bounding box center [568, 250] width 233 height 21
type input "[PERSON_NAME][EMAIL_ADDRESS][DOMAIN_NAME]"
click at [472, 463] on input "Save" at bounding box center [468, 465] width 33 height 21
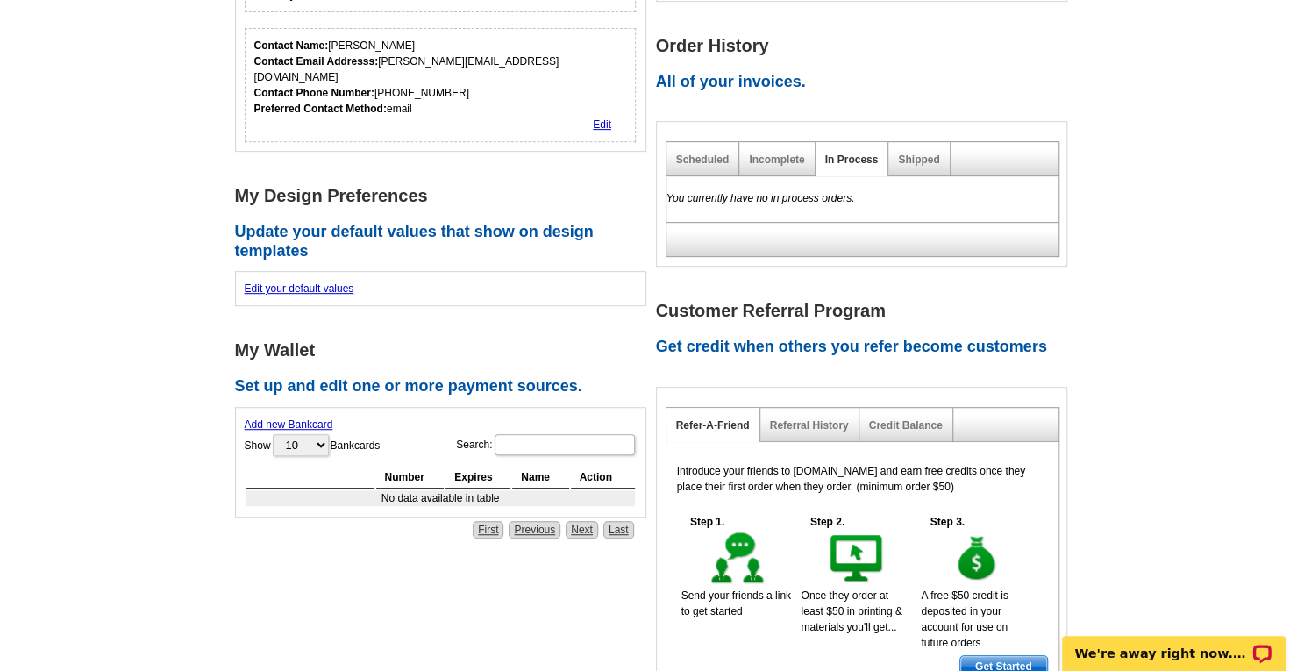
scroll to position [438, 0]
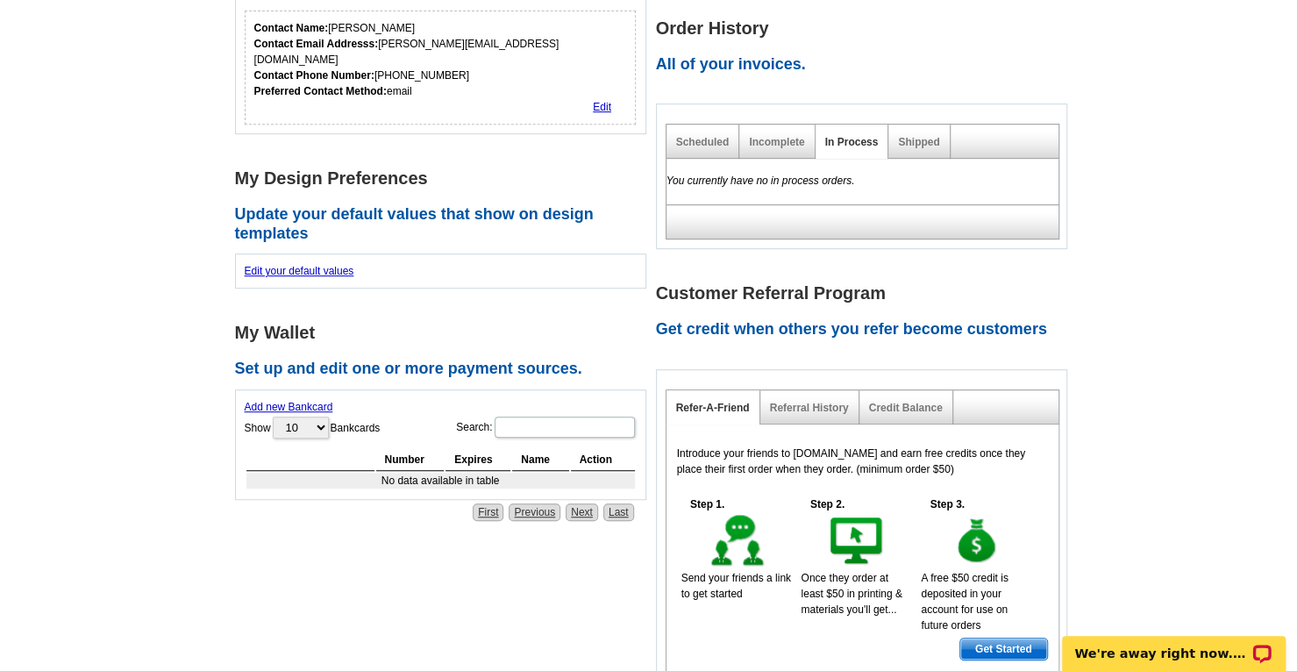
click at [256, 401] on link "Add new Bankcard" at bounding box center [289, 407] width 89 height 12
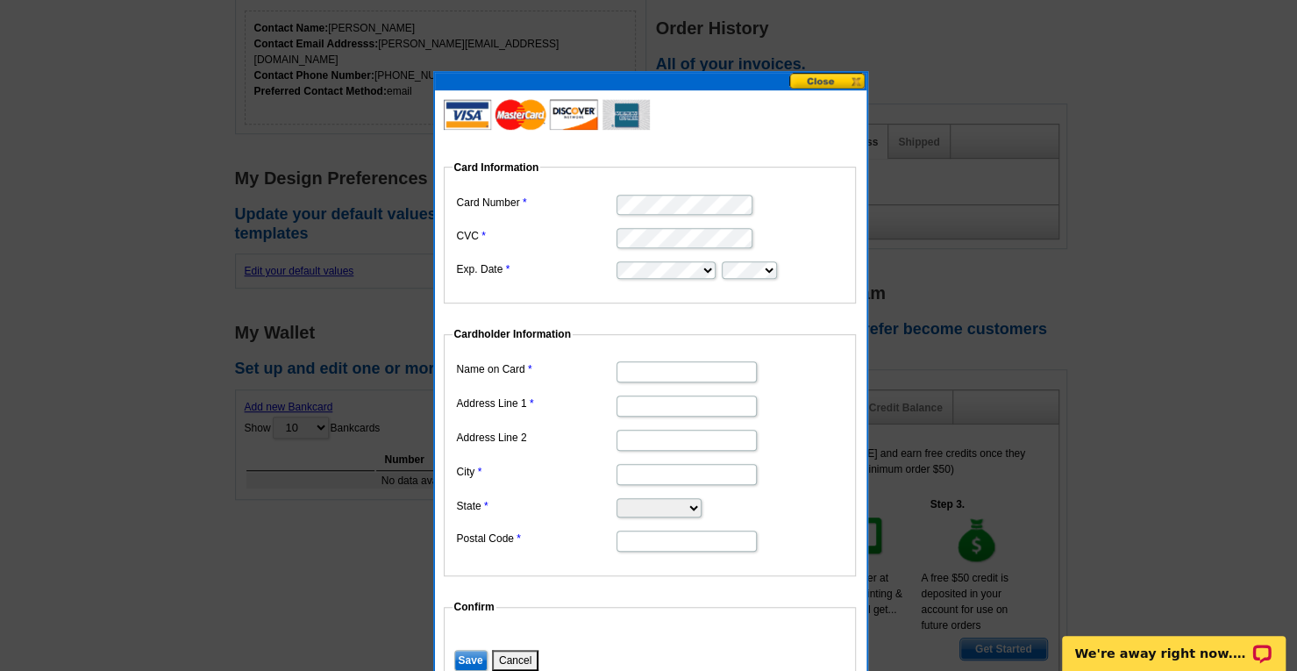
click at [666, 374] on input "Name on Card" at bounding box center [686, 371] width 140 height 21
click at [672, 373] on input "Angela" at bounding box center [686, 371] width 140 height 21
click at [659, 371] on input "Angela Tnini-Rogers" at bounding box center [686, 371] width 140 height 21
type input "[PERSON_NAME]"
click at [630, 400] on input "Address Line 1" at bounding box center [686, 405] width 140 height 21
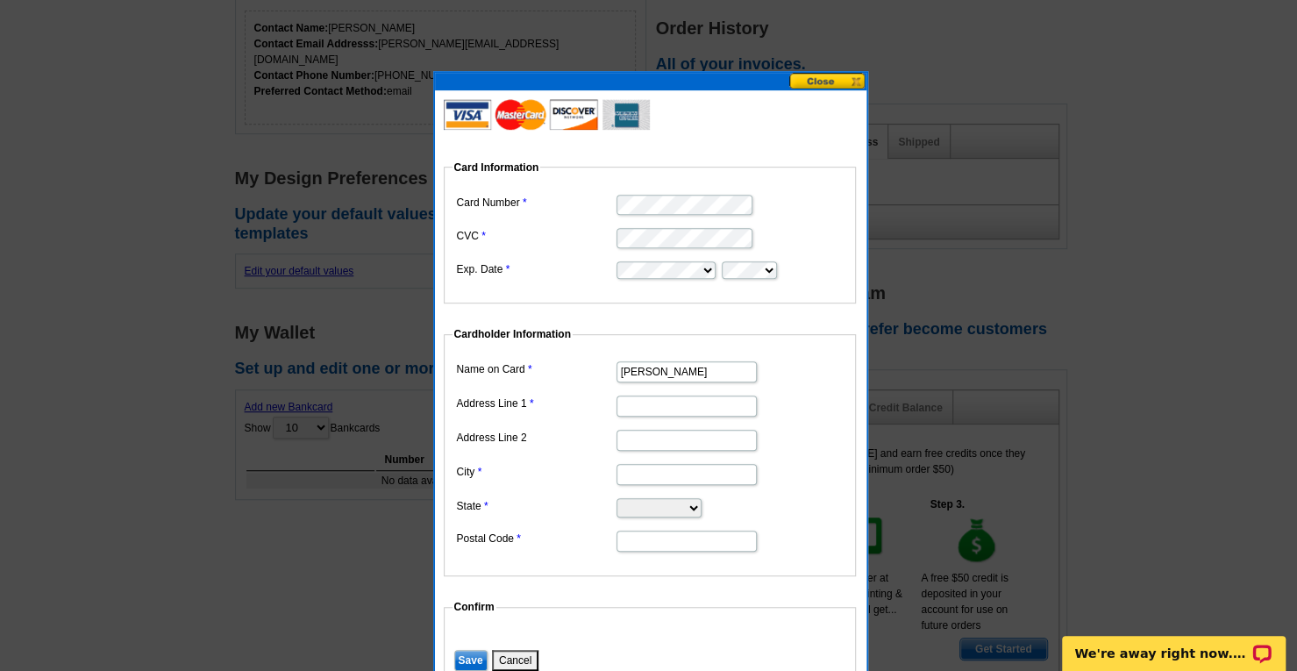
type input "6"
type input "5910 Outer Loop"
click at [624, 473] on input "City" at bounding box center [686, 474] width 140 height 21
type input "Louisville"
click at [622, 509] on select "Alabama Alaska Arizona Arkansas California Colorado Connecticut District of Col…" at bounding box center [658, 507] width 85 height 19
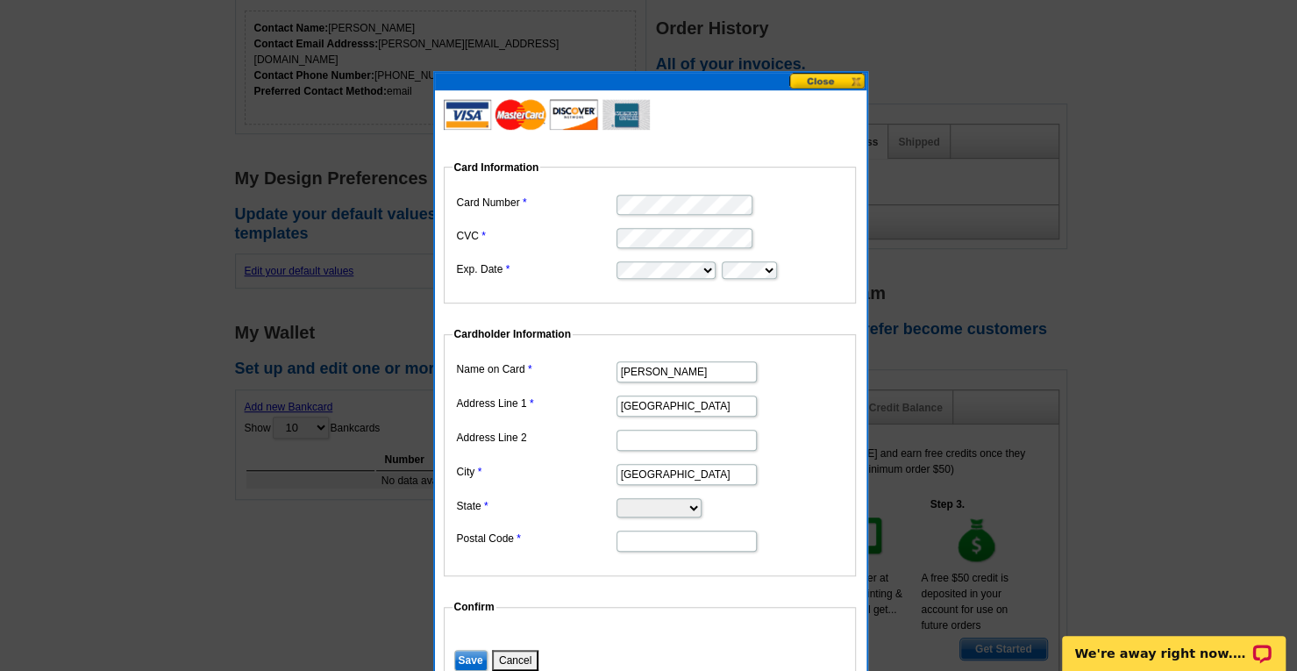
select select "KY"
click at [616, 498] on select "Alabama Alaska Arizona Arkansas California Colorado Connecticut District of Col…" at bounding box center [658, 507] width 85 height 19
click at [637, 537] on input "Postal Code" at bounding box center [686, 540] width 140 height 21
type input "40219"
click at [466, 653] on input "Save" at bounding box center [470, 660] width 33 height 21
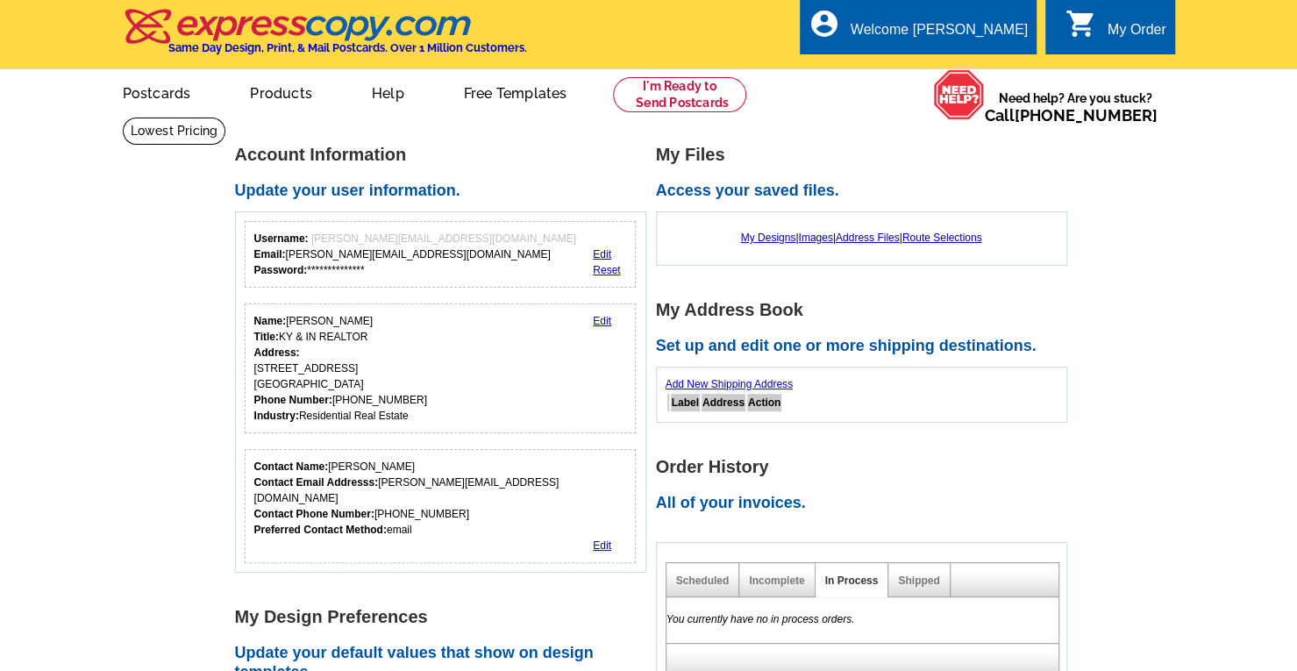
drag, startPoint x: 1306, startPoint y: 182, endPoint x: 1308, endPoint y: 215, distance: 32.5
